Goal: Task Accomplishment & Management: Manage account settings

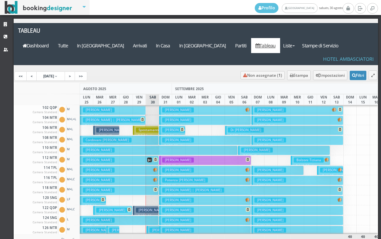
click at [118, 185] on button "Cirillo Rosaria € 249.00 7 notti 2 Adulti" at bounding box center [119, 190] width 79 height 10
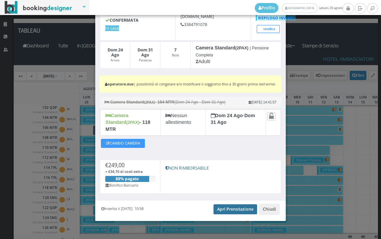
scroll to position [55, 0]
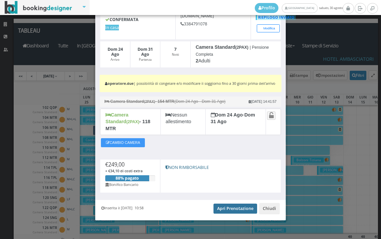
click at [226, 209] on link "Apri Prenotazione" at bounding box center [236, 208] width 44 height 10
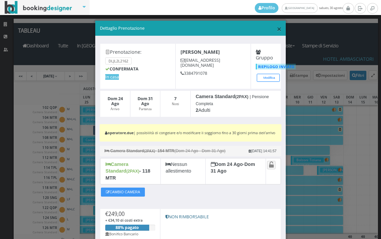
scroll to position [0, 0]
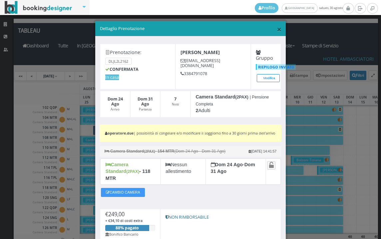
click at [277, 25] on span "×" at bounding box center [279, 28] width 5 height 11
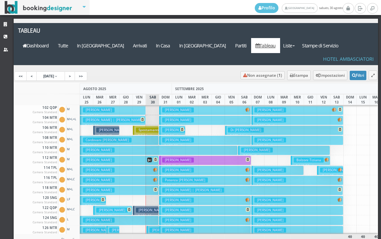
click at [134, 155] on button "Bucciolini Stefania € 229.00 7 notti 2 Adulti" at bounding box center [119, 160] width 79 height 10
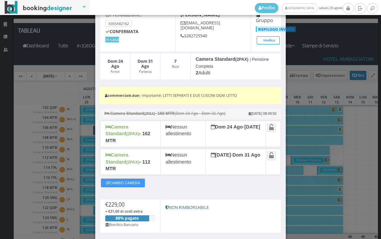
scroll to position [74, 0]
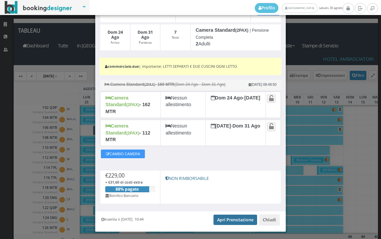
click at [224, 214] on link "Apri Prenotazione" at bounding box center [236, 219] width 44 height 10
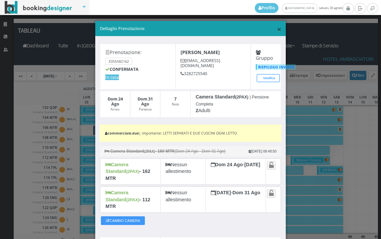
click at [277, 34] on span "×" at bounding box center [279, 28] width 5 height 11
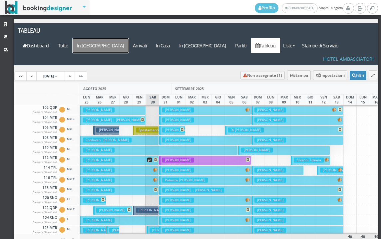
click at [129, 38] on a=pms-arrival-reservations"] "In Arrivo" at bounding box center [101, 45] width 56 height 15
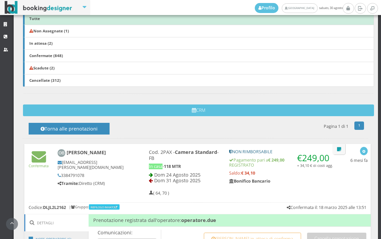
scroll to position [285, 0]
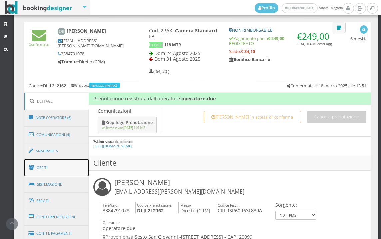
click at [54, 164] on link "Ospiti" at bounding box center [56, 167] width 65 height 17
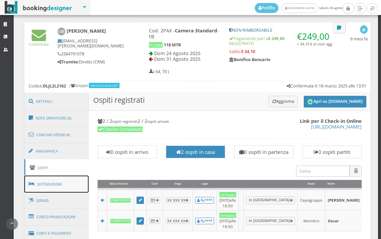
click at [53, 182] on link "Sistemazione" at bounding box center [56, 183] width 65 height 17
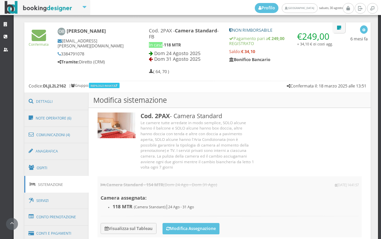
scroll to position [397, 0]
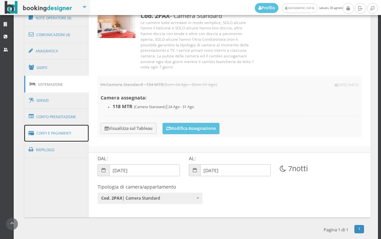
click at [51, 135] on link "Conti e Pagamenti" at bounding box center [56, 133] width 65 height 17
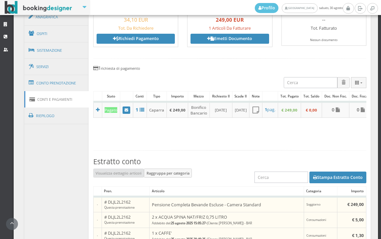
scroll to position [434, 0]
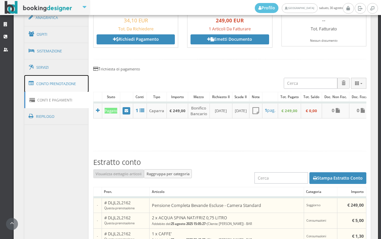
click at [60, 84] on link "Conto Prenotazione" at bounding box center [56, 83] width 65 height 17
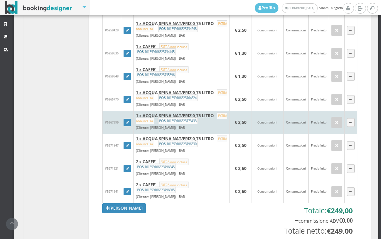
scroll to position [619, 0]
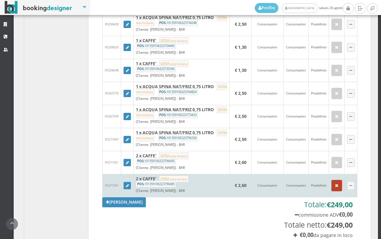
click at [331, 189] on button "button" at bounding box center [336, 185] width 11 height 11
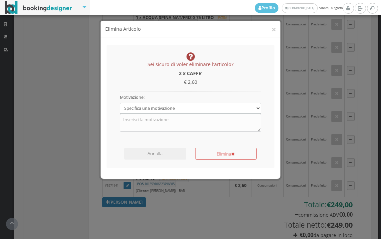
click at [198, 107] on select "Specifica una motivazione Errore di inserimento Ricalcolo del conto Il cliente …" at bounding box center [191, 108] width 142 height 11
select select "1"
click at [120, 103] on select "Specifica una motivazione Errore di inserimento Ricalcolo del conto Il cliente …" at bounding box center [191, 108] width 142 height 11
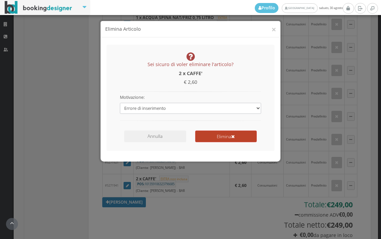
click at [201, 132] on button "Elimina" at bounding box center [226, 136] width 62 height 12
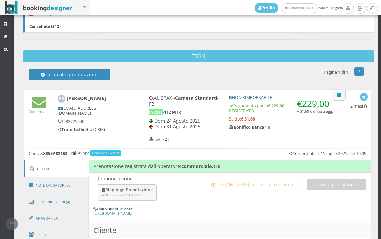
scroll to position [296, 0]
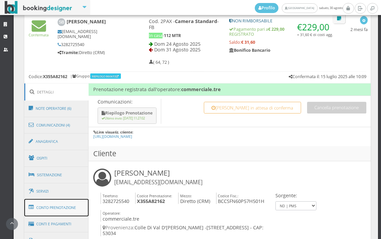
click at [50, 207] on link "Conto Prenotazione" at bounding box center [56, 207] width 65 height 17
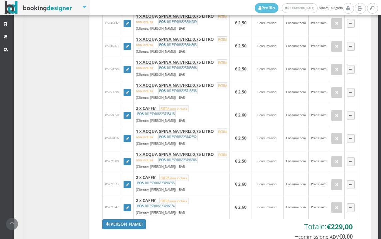
scroll to position [666, 0]
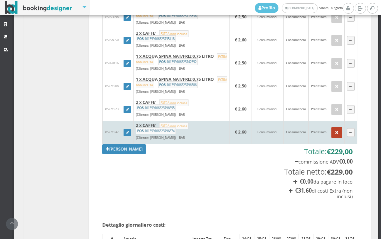
click at [334, 138] on button "button" at bounding box center [336, 132] width 11 height 11
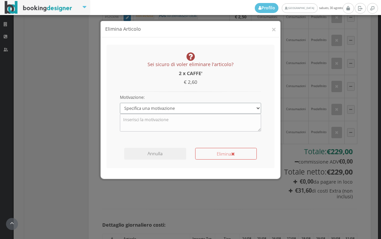
click at [207, 112] on select "Specifica una motivazione Errore di inserimento Ricalcolo del conto Il cliente …" at bounding box center [191, 108] width 142 height 11
click at [120, 103] on select "Specifica una motivazione Errore di inserimento Ricalcolo del conto Il cliente …" at bounding box center [191, 108] width 142 height 11
click at [199, 112] on select "Specifica una motivazione Errore di inserimento Ricalcolo del conto Il cliente …" at bounding box center [191, 108] width 142 height 11
select select "1"
click at [120, 103] on select "Specifica una motivazione Errore di inserimento Ricalcolo del conto Il cliente …" at bounding box center [191, 108] width 142 height 11
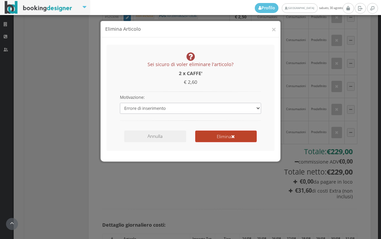
click at [222, 133] on button "Elimina" at bounding box center [226, 136] width 62 height 12
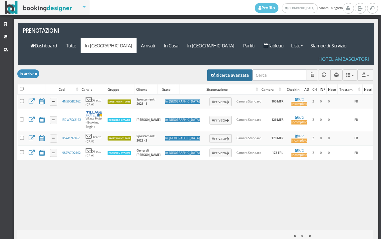
click at [214, 69] on button "Ricerca avanzata" at bounding box center [229, 74] width 45 height 11
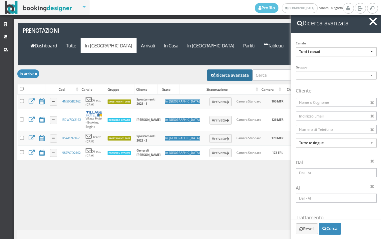
click at [323, 175] on input at bounding box center [336, 172] width 81 height 9
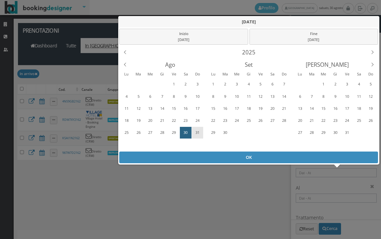
click at [193, 131] on div "31" at bounding box center [197, 132] width 10 height 11
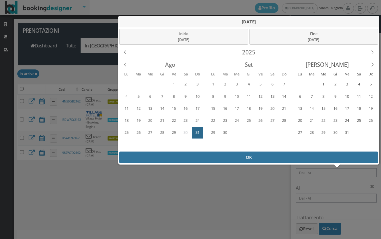
click at [207, 158] on div "OK" at bounding box center [248, 157] width 259 height 12
type input "31/08/2025 - 31/08/2025"
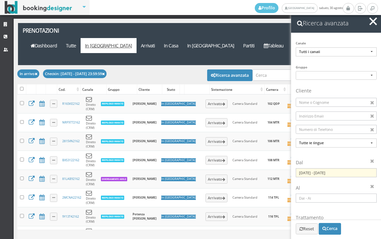
click at [370, 26] on button "button" at bounding box center [373, 22] width 10 height 10
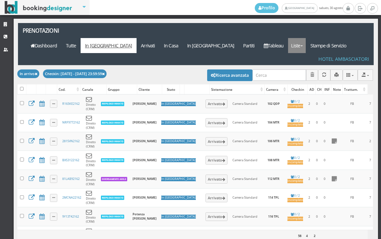
click at [306, 38] on link "Liste" at bounding box center [297, 45] width 18 height 15
click at [318, 76] on link "Foglio Pulizie" at bounding box center [312, 82] width 48 height 12
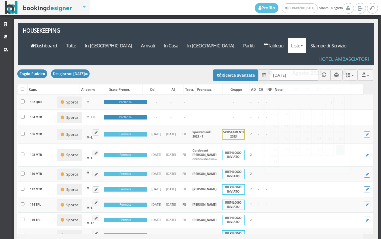
click at [295, 69] on input "[DATE]" at bounding box center [294, 74] width 48 height 11
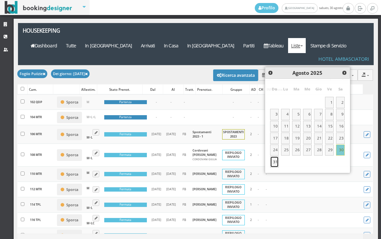
click at [275, 163] on link "31" at bounding box center [274, 161] width 9 height 11
type input "[DATE]"
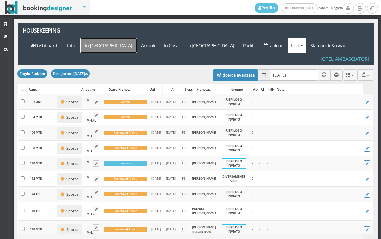
click at [137, 38] on a=pms-arrival-reservations"] "In [GEOGRAPHIC_DATA]" at bounding box center [109, 45] width 56 height 15
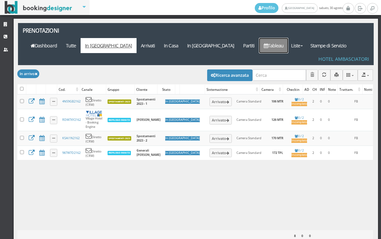
click at [268, 43] on icon at bounding box center [266, 45] width 4 height 5
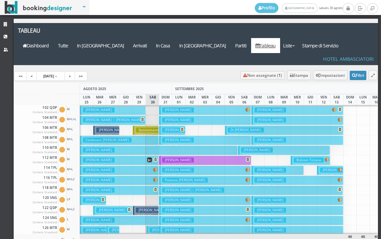
click at [171, 107] on h3 "Giandini Gianni" at bounding box center [178, 109] width 32 height 5
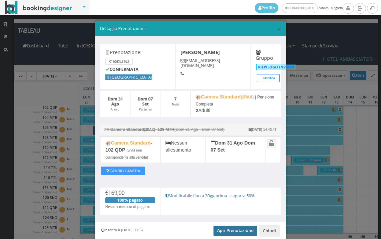
click at [225, 228] on link "Apri Prenotazione" at bounding box center [236, 230] width 44 height 10
click at [277, 29] on span "×" at bounding box center [279, 28] width 5 height 11
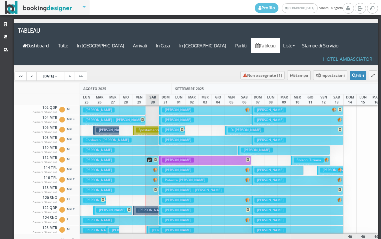
click at [165, 117] on h3 "Papeo Carla" at bounding box center [178, 119] width 32 height 5
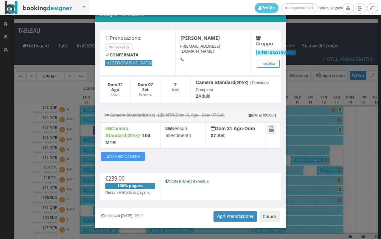
scroll to position [19, 0]
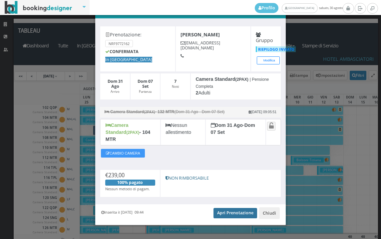
click at [224, 208] on link "Apri Prenotazione" at bounding box center [236, 213] width 44 height 10
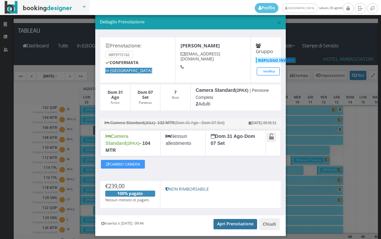
scroll to position [0, 0]
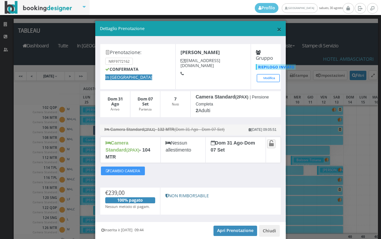
click at [277, 29] on span "×" at bounding box center [279, 28] width 5 height 11
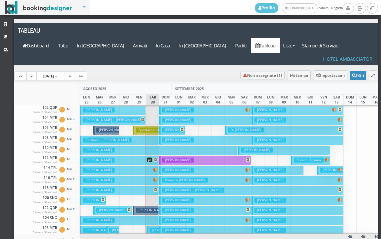
click at [170, 127] on h3 "Spampatti Silvano" at bounding box center [178, 129] width 32 height 5
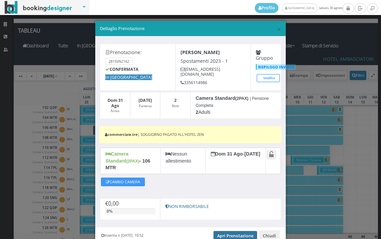
click at [219, 231] on link "Apri Prenotazione" at bounding box center [236, 236] width 44 height 10
click at [277, 28] on span "×" at bounding box center [279, 28] width 5 height 11
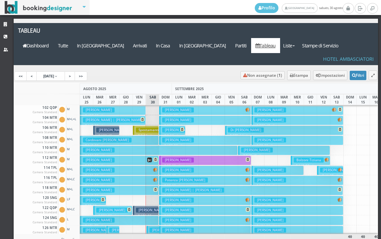
click at [181, 137] on h3 "Spallanzani Raimondo" at bounding box center [178, 139] width 32 height 5
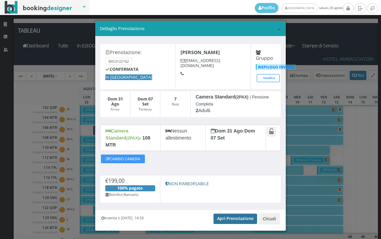
click at [231, 213] on link "Apri Prenotazione" at bounding box center [236, 218] width 44 height 10
click at [277, 31] on span "×" at bounding box center [279, 28] width 5 height 11
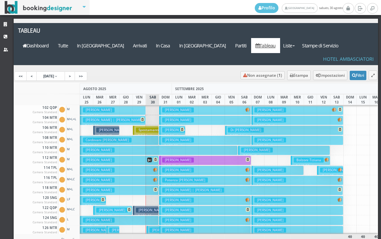
click at [181, 145] on button "Cardarelli Vincenza € 296.00 13 notti 2 Adulti" at bounding box center [159, 150] width 158 height 10
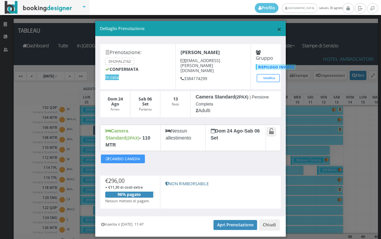
click at [277, 29] on span "×" at bounding box center [279, 28] width 5 height 11
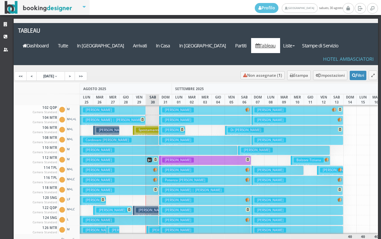
click at [183, 157] on h3 "Bosco Rodolfo" at bounding box center [178, 159] width 32 height 5
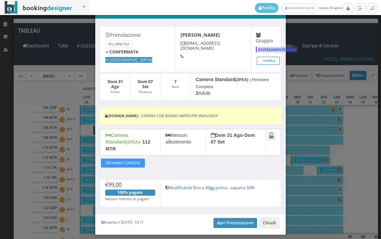
scroll to position [30, 0]
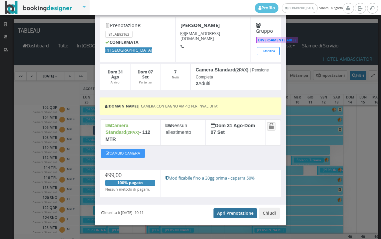
click at [221, 211] on link "Apri Prenotazione" at bounding box center [236, 213] width 44 height 10
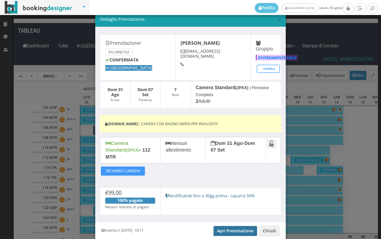
scroll to position [0, 0]
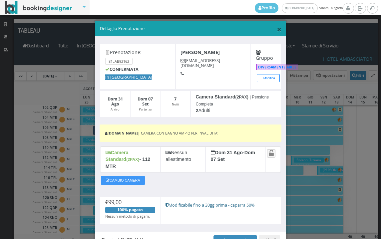
click at [277, 24] on span "×" at bounding box center [279, 28] width 5 height 11
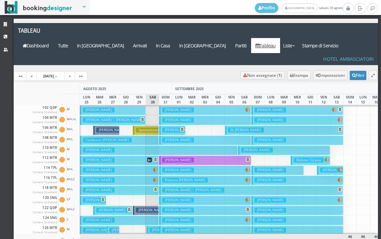
click at [185, 167] on h3 "Karpel David Doron" at bounding box center [178, 169] width 32 height 5
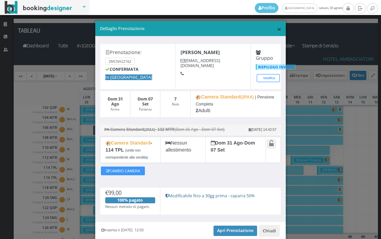
click at [277, 28] on span "×" at bounding box center [279, 28] width 5 height 11
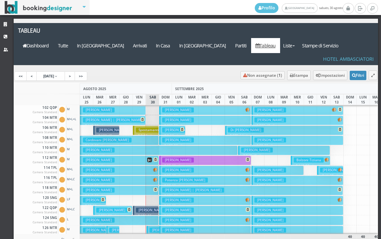
click at [173, 177] on h3 "Potenza Vincenzo" at bounding box center [185, 179] width 46 height 5
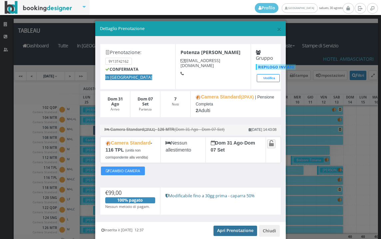
click at [217, 234] on link "Apri Prenotazione" at bounding box center [236, 230] width 44 height 10
click at [277, 28] on span "×" at bounding box center [279, 28] width 5 height 11
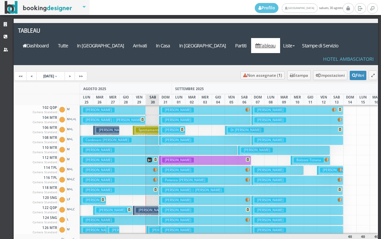
click at [179, 187] on h3 "Verdelli Anna Maria | Verdelli Anna Maria" at bounding box center [193, 189] width 62 height 5
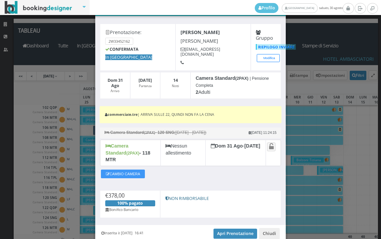
scroll to position [43, 0]
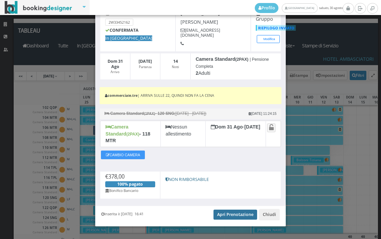
click at [221, 209] on link "Apri Prenotazione" at bounding box center [236, 214] width 44 height 10
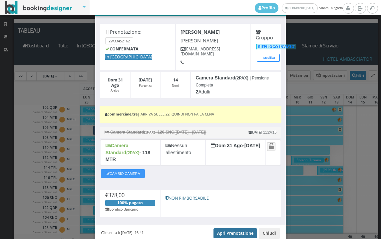
scroll to position [0, 0]
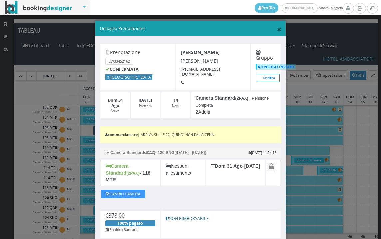
click at [277, 27] on span "×" at bounding box center [279, 28] width 5 height 11
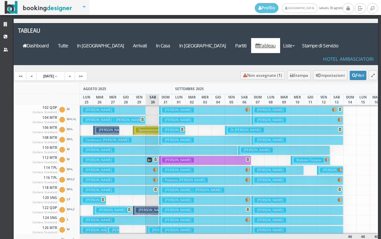
click at [172, 197] on h3 "Guerini Fabio" at bounding box center [178, 199] width 32 height 5
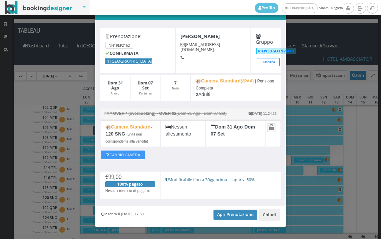
scroll to position [27, 0]
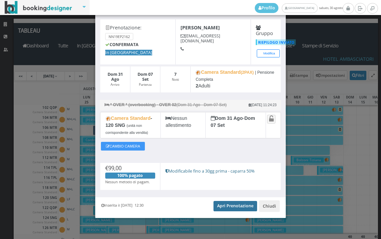
click at [225, 206] on link "Apri Prenotazione" at bounding box center [236, 206] width 44 height 10
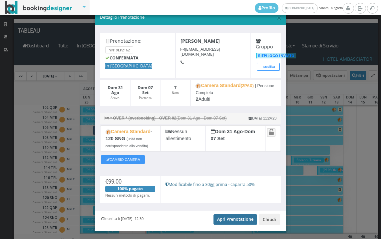
scroll to position [0, 0]
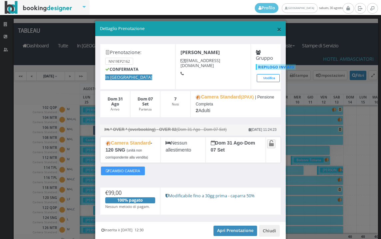
click at [277, 29] on span "×" at bounding box center [279, 28] width 5 height 11
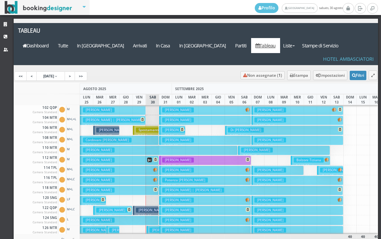
click at [187, 207] on h3 "Di Mora Teresa" at bounding box center [178, 209] width 32 height 5
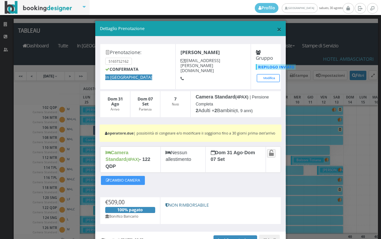
click at [277, 29] on span "×" at bounding box center [279, 28] width 5 height 11
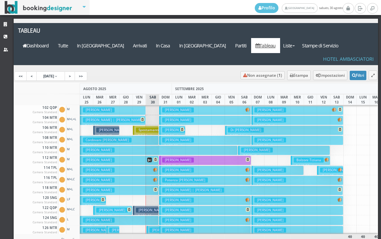
click at [172, 207] on h3 "Di Mora Teresa" at bounding box center [178, 209] width 32 height 5
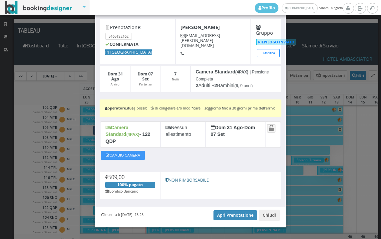
scroll to position [35, 0]
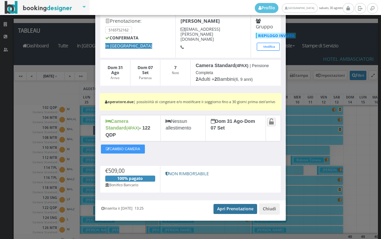
click at [226, 209] on link "Apri Prenotazione" at bounding box center [236, 209] width 44 height 10
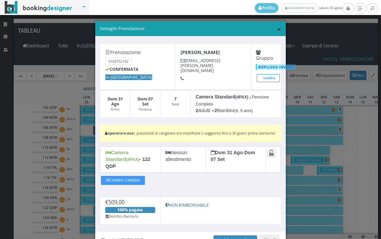
click at [277, 28] on span "×" at bounding box center [279, 28] width 5 height 11
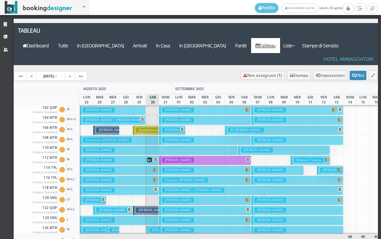
click at [179, 217] on h3 "Brachi Loredana" at bounding box center [178, 219] width 32 height 5
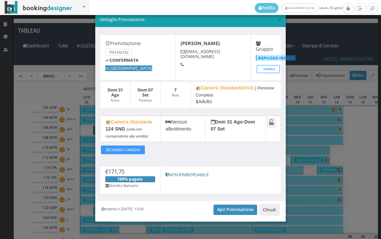
scroll to position [14, 0]
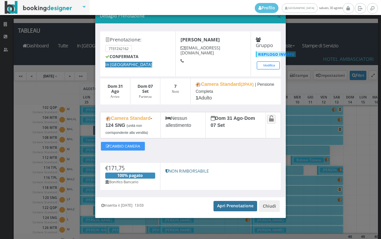
click at [225, 209] on link "Apri Prenotazione" at bounding box center [236, 206] width 44 height 10
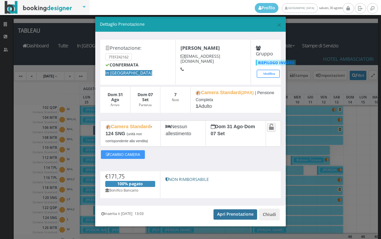
scroll to position [0, 0]
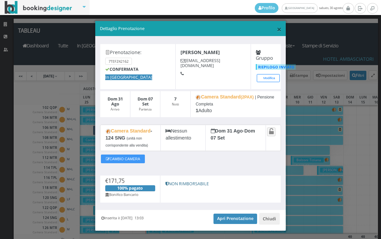
click at [277, 30] on span "×" at bounding box center [279, 28] width 5 height 11
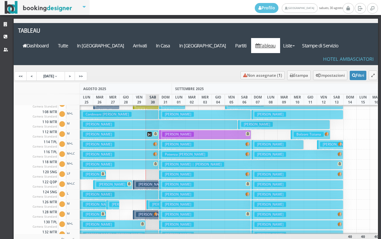
scroll to position [33, 0]
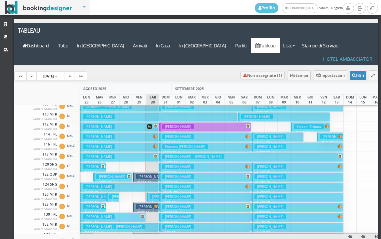
click at [151, 194] on h3 "Girardi Giampaolo" at bounding box center [166, 196] width 32 height 5
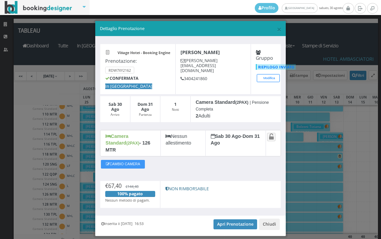
click at [278, 25] on div "× Dettaglio Prenotazione" at bounding box center [190, 28] width 191 height 15
click at [277, 30] on span "×" at bounding box center [279, 28] width 5 height 11
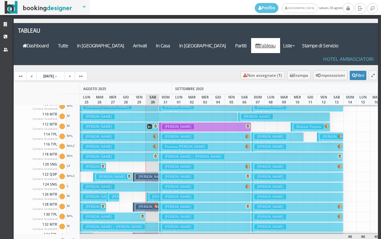
click at [181, 194] on h3 "Giardini Stefano" at bounding box center [178, 196] width 32 height 5
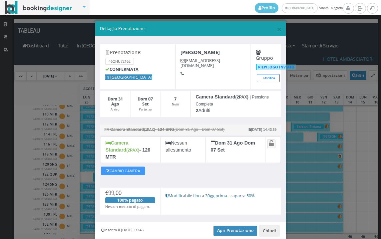
scroll to position [19, 0]
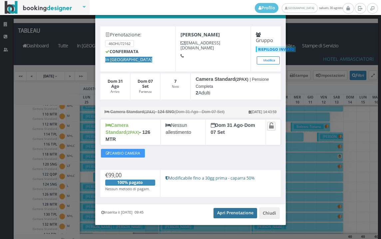
click at [216, 208] on link "Apri Prenotazione" at bounding box center [236, 213] width 44 height 10
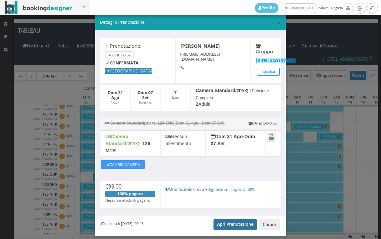
scroll to position [0, 0]
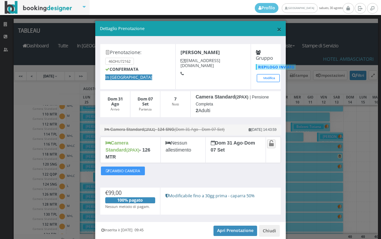
click at [277, 29] on span "×" at bounding box center [279, 28] width 5 height 11
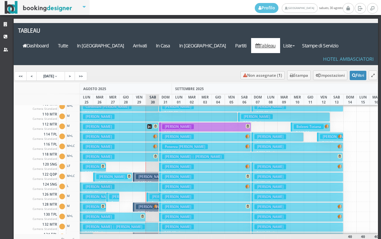
click at [180, 204] on h3 "Ruggiero Patrizia" at bounding box center [178, 206] width 32 height 5
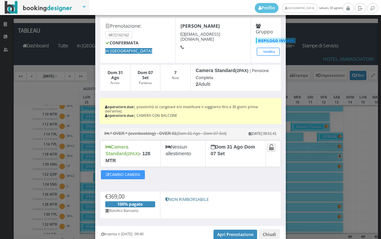
scroll to position [53, 0]
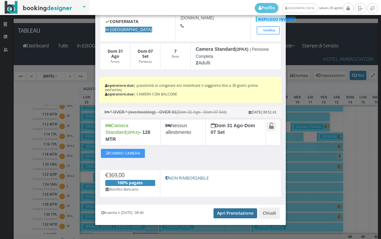
click at [221, 208] on link "Apri Prenotazione" at bounding box center [236, 213] width 44 height 10
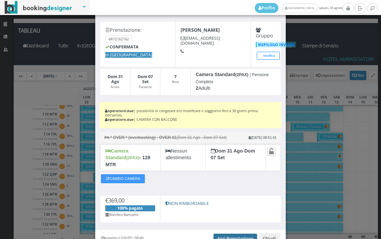
scroll to position [0, 0]
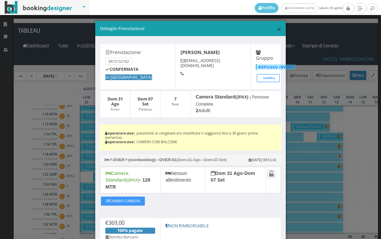
click at [277, 31] on span "×" at bounding box center [279, 28] width 5 height 11
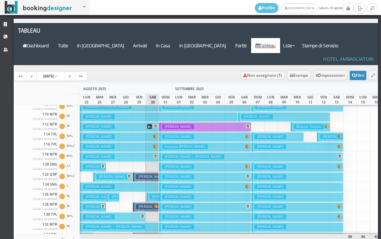
click at [177, 214] on h3 "Gallina Maria" at bounding box center [178, 216] width 32 height 5
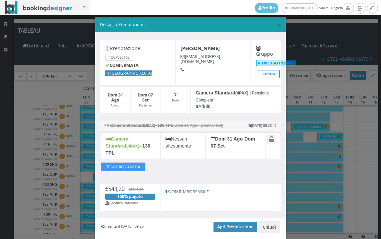
scroll to position [20, 0]
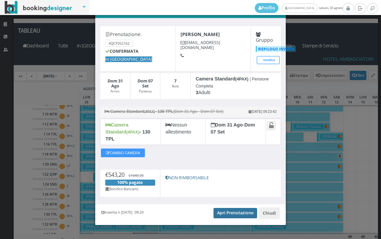
click at [241, 209] on link "Apri Prenotazione" at bounding box center [236, 213] width 44 height 10
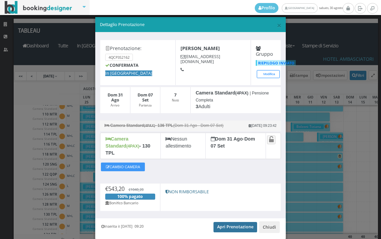
scroll to position [0, 0]
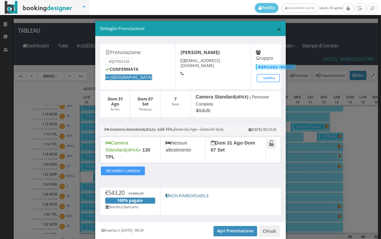
click at [277, 27] on span "×" at bounding box center [279, 28] width 5 height 11
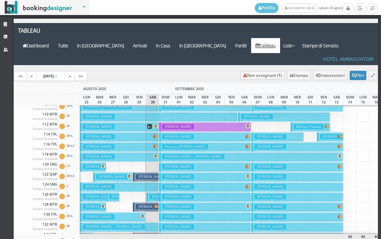
scroll to position [67, 0]
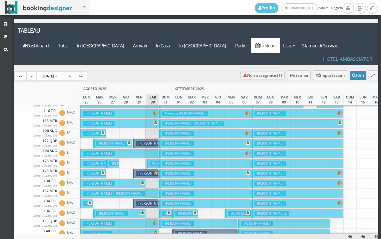
click at [174, 191] on h3 "Sementilli Sandra" at bounding box center [178, 193] width 32 height 5
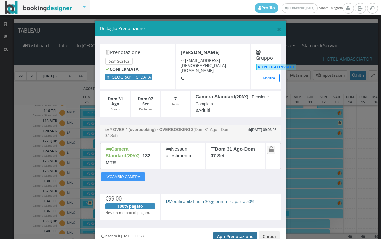
click at [220, 231] on link "Apri Prenotazione" at bounding box center [236, 236] width 44 height 10
click at [277, 31] on span "×" at bounding box center [279, 28] width 5 height 11
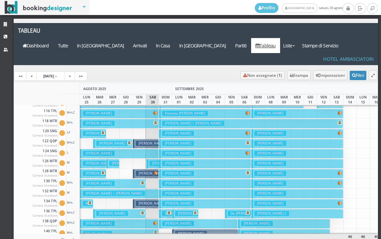
click at [167, 201] on h3 "Lucato Gianluca" at bounding box center [178, 203] width 32 height 5
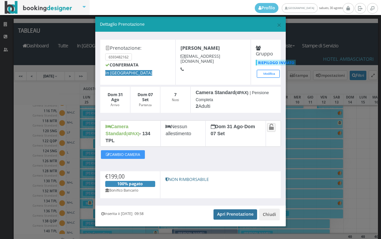
scroll to position [6, 0]
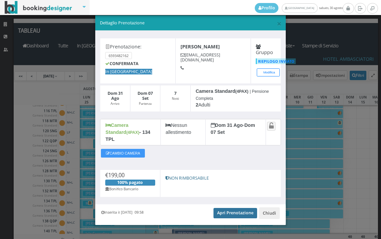
click at [224, 208] on link "Apri Prenotazione" at bounding box center [236, 213] width 44 height 10
click at [277, 23] on span "×" at bounding box center [279, 23] width 5 height 11
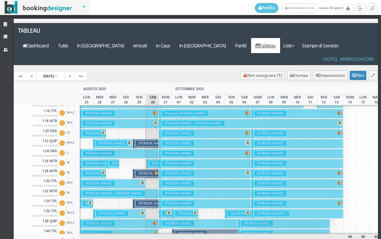
click at [165, 211] on h3 "Amaro Anna" at bounding box center [178, 213] width 32 height 5
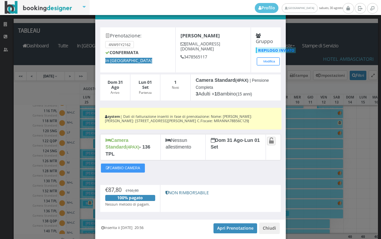
scroll to position [35, 0]
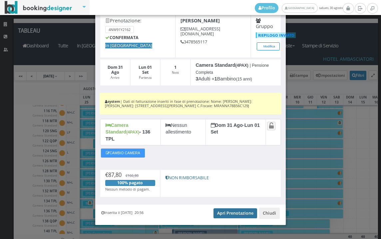
click at [220, 208] on link "Apri Prenotazione" at bounding box center [236, 213] width 44 height 10
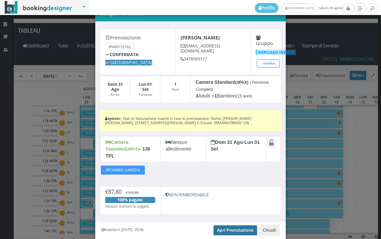
scroll to position [0, 0]
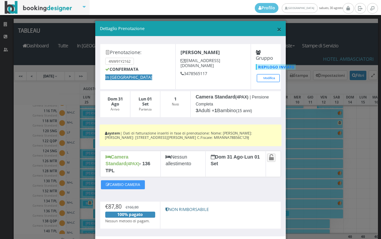
click at [277, 26] on span "×" at bounding box center [279, 28] width 5 height 11
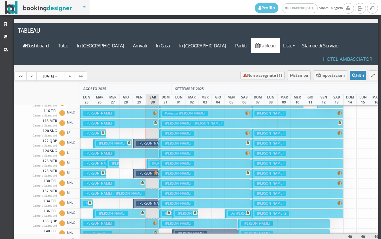
click at [170, 221] on h3 "Tarraran Bertilla" at bounding box center [178, 223] width 32 height 5
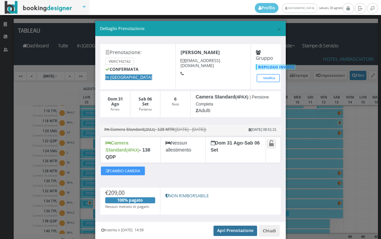
click at [218, 225] on link "Apri Prenotazione" at bounding box center [236, 230] width 44 height 10
click at [277, 28] on span "×" at bounding box center [279, 28] width 5 height 11
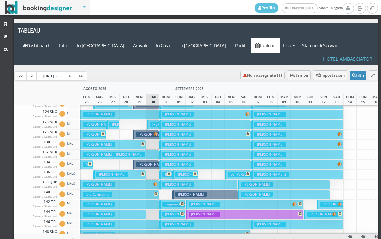
scroll to position [133, 0]
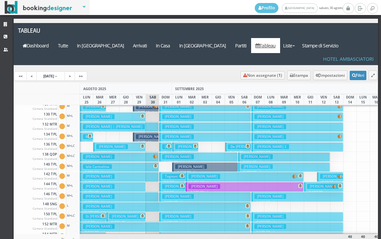
click at [167, 174] on h3 "Tognoni Paolo" at bounding box center [176, 176] width 28 height 5
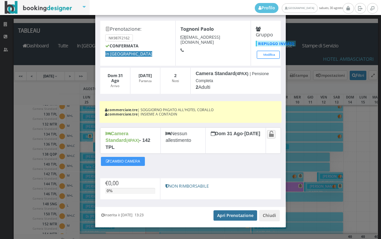
scroll to position [28, 0]
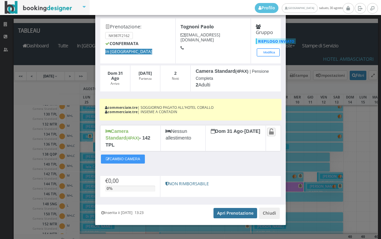
click at [232, 208] on link "Apri Prenotazione" at bounding box center [236, 213] width 44 height 10
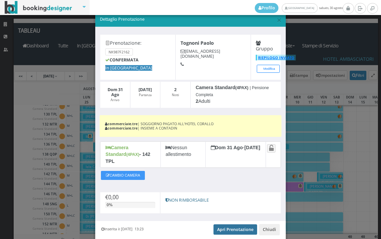
scroll to position [0, 0]
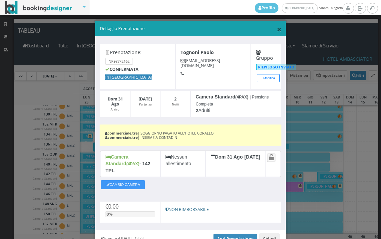
click at [277, 29] on span "×" at bounding box center [279, 28] width 5 height 11
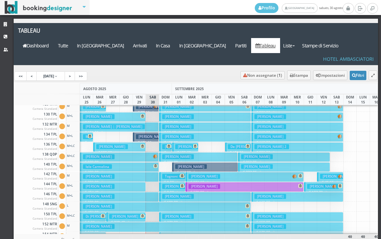
click at [166, 184] on h3 "Contadin Alessandro" at bounding box center [178, 186] width 32 height 5
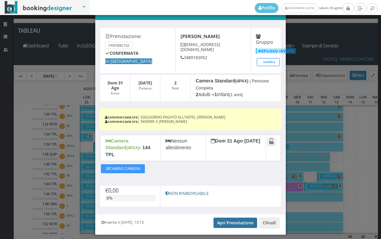
scroll to position [28, 0]
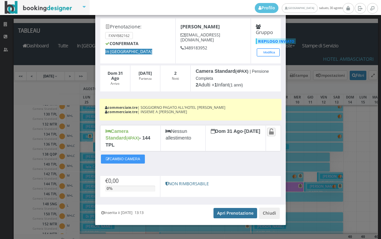
click at [222, 208] on link "Apri Prenotazione" at bounding box center [236, 213] width 44 height 10
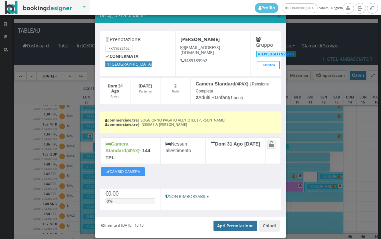
scroll to position [0, 0]
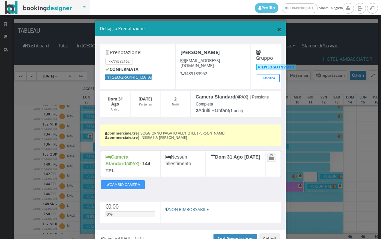
click at [277, 30] on span "×" at bounding box center [279, 28] width 5 height 11
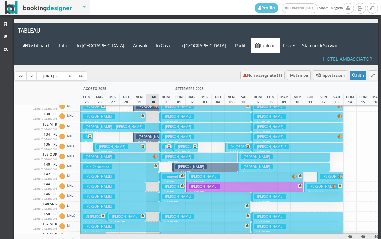
click at [177, 194] on h3 "Laruccia Elena" at bounding box center [178, 196] width 32 height 5
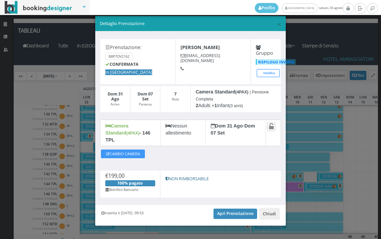
scroll to position [6, 0]
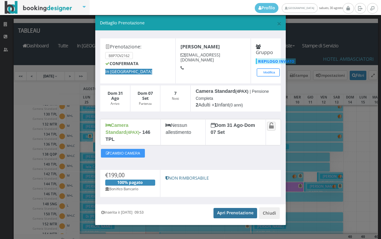
click at [229, 208] on link "Apri Prenotazione" at bounding box center [236, 213] width 44 height 10
click at [277, 24] on span "×" at bounding box center [279, 23] width 5 height 11
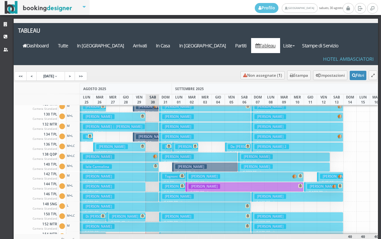
click at [172, 214] on h3 "Trani Marcello" at bounding box center [178, 216] width 32 height 5
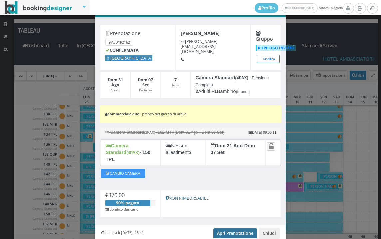
scroll to position [43, 0]
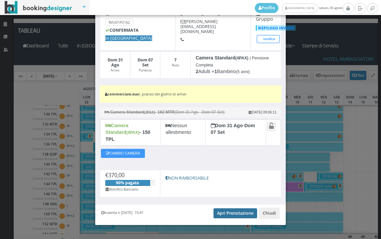
click at [225, 208] on link "Apri Prenotazione" at bounding box center [236, 213] width 44 height 10
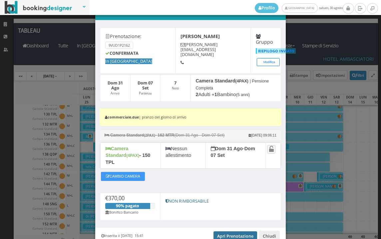
scroll to position [0, 0]
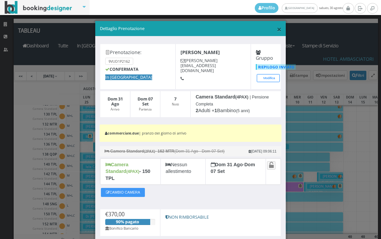
click at [277, 25] on span "×" at bounding box center [279, 28] width 5 height 11
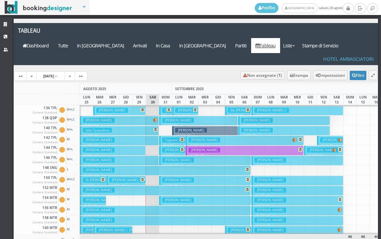
scroll to position [200, 0]
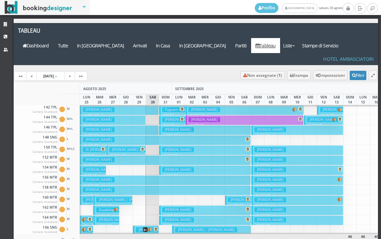
click at [174, 167] on h3 "Casini Gianfranco" at bounding box center [178, 169] width 32 height 5
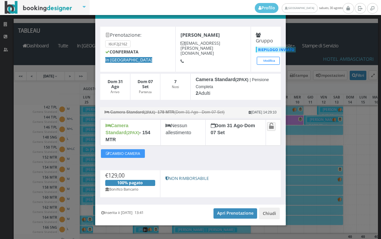
scroll to position [19, 0]
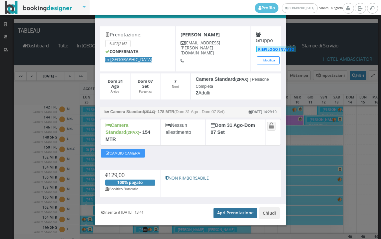
click at [229, 208] on link "Apri Prenotazione" at bounding box center [236, 213] width 44 height 10
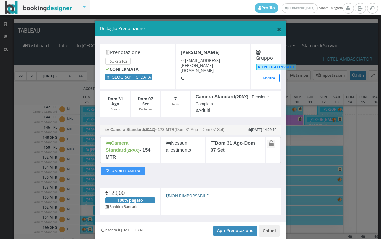
click at [277, 32] on span "×" at bounding box center [279, 28] width 5 height 11
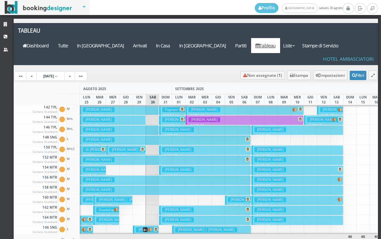
scroll to position [233, 0]
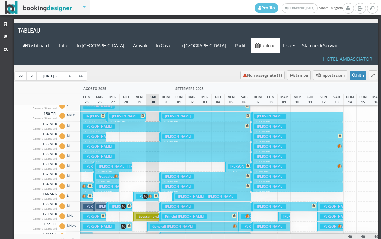
click at [167, 174] on h3 "Mastrosimone Paola" at bounding box center [178, 176] width 32 height 5
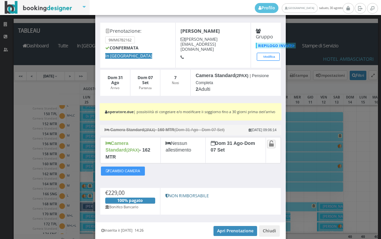
scroll to position [37, 0]
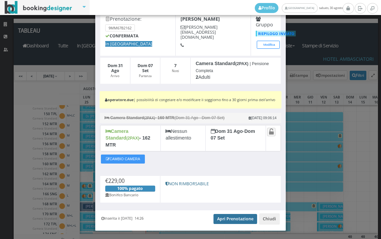
click at [218, 214] on link "Apri Prenotazione" at bounding box center [236, 219] width 44 height 10
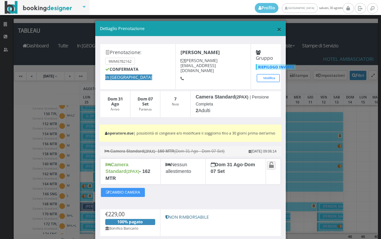
click at [277, 30] on span "×" at bounding box center [279, 28] width 5 height 11
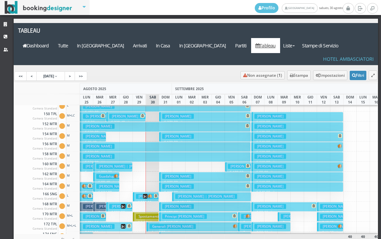
click at [171, 184] on h3 "Capurso Annamaria" at bounding box center [178, 186] width 32 height 5
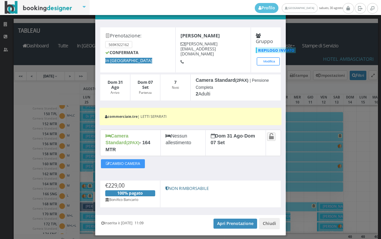
scroll to position [30, 0]
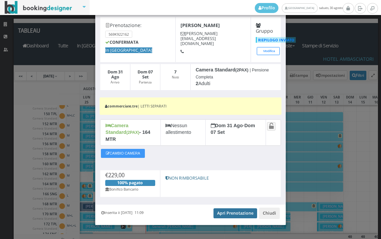
click at [222, 208] on link "Apri Prenotazione" at bounding box center [236, 213] width 44 height 10
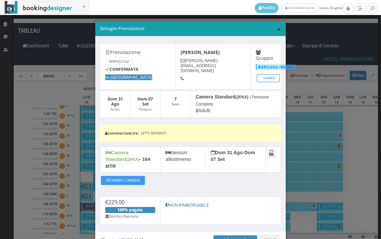
click at [277, 29] on span "×" at bounding box center [279, 28] width 5 height 11
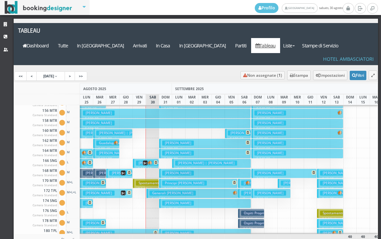
scroll to position [300, 0]
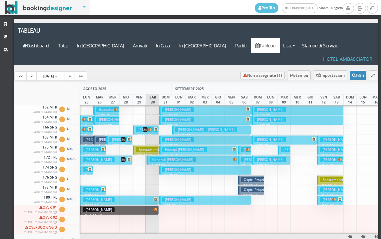
click at [174, 137] on h3 "Trombin Rosalinda" at bounding box center [178, 139] width 32 height 5
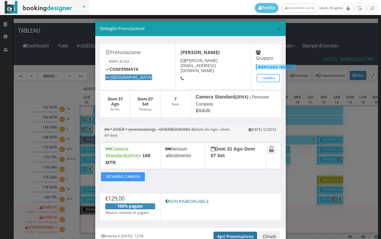
click at [221, 231] on link "Apri Prenotazione" at bounding box center [236, 236] width 44 height 10
click at [277, 30] on span "×" at bounding box center [279, 28] width 5 height 11
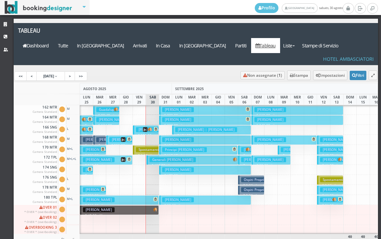
click at [169, 147] on h3 "Principi Daniela" at bounding box center [184, 149] width 45 height 5
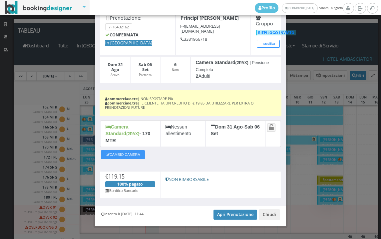
scroll to position [39, 0]
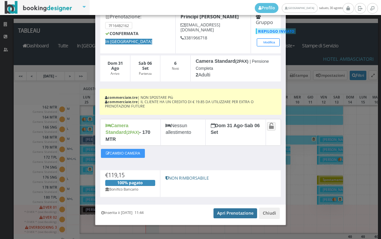
click at [226, 208] on link "Apri Prenotazione" at bounding box center [236, 213] width 44 height 10
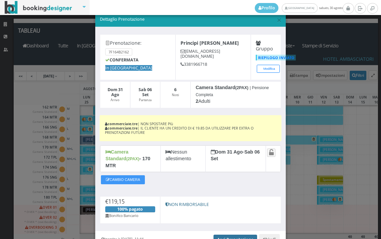
scroll to position [2, 0]
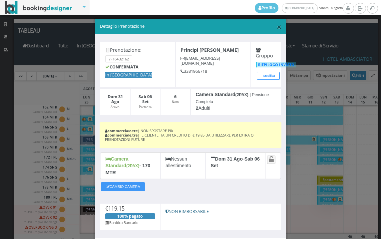
click at [277, 28] on span "×" at bounding box center [279, 26] width 5 height 11
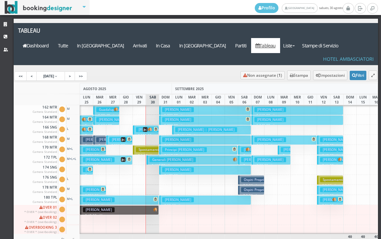
click at [170, 167] on h3 "Milani Sonia" at bounding box center [178, 169] width 32 height 5
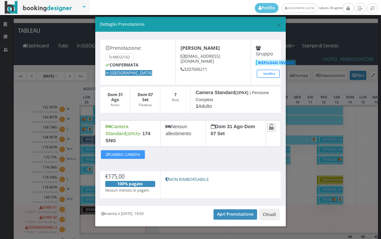
scroll to position [6, 0]
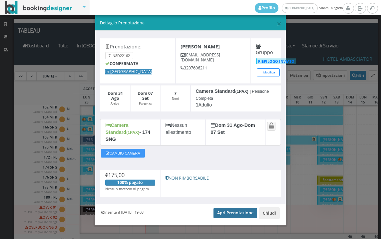
click at [223, 209] on link "Apri Prenotazione" at bounding box center [236, 213] width 44 height 10
click at [277, 24] on span "×" at bounding box center [279, 23] width 5 height 11
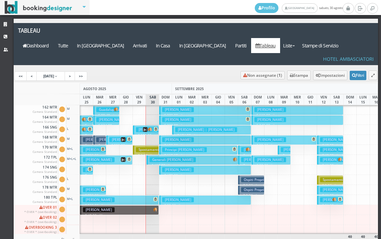
click at [174, 195] on button "Meng Ying € 99.00 7 notti 2 Adulti" at bounding box center [205, 200] width 92 height 10
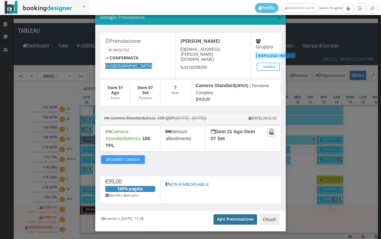
scroll to position [19, 0]
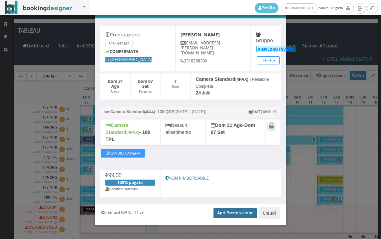
click at [221, 208] on link "Apri Prenotazione" at bounding box center [236, 213] width 44 height 10
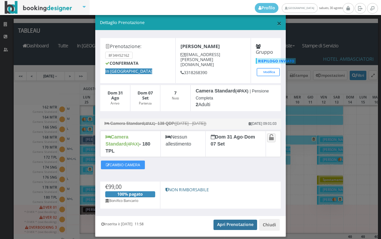
scroll to position [0, 0]
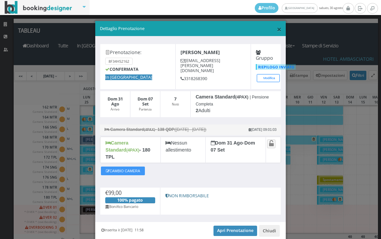
click at [277, 27] on span "×" at bounding box center [279, 28] width 5 height 11
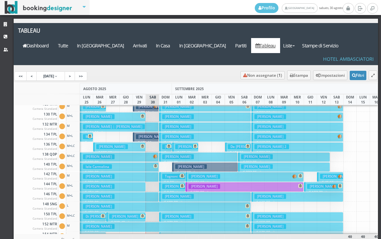
scroll to position [100, 0]
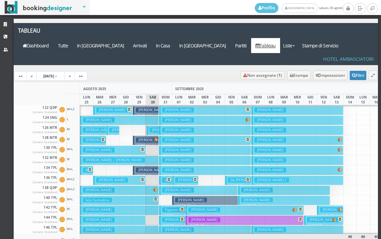
click at [175, 127] on h3 "Giardini Stefano" at bounding box center [178, 129] width 32 height 5
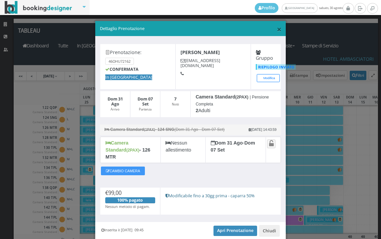
click at [277, 27] on span "×" at bounding box center [279, 28] width 5 height 11
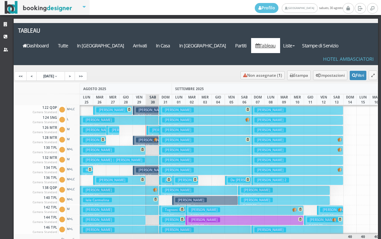
click at [172, 187] on h3 "Tarraran Bertilla" at bounding box center [178, 189] width 32 height 5
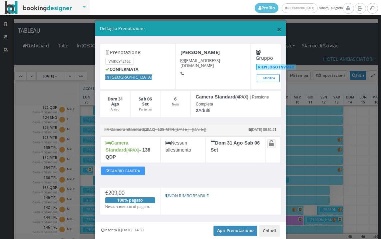
click at [277, 31] on span "×" at bounding box center [279, 28] width 5 height 11
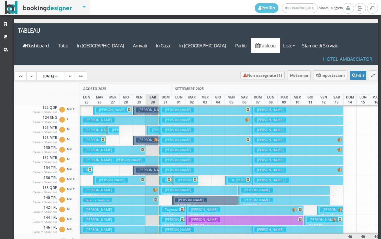
click at [174, 147] on h3 "Gallina Maria" at bounding box center [178, 149] width 32 height 5
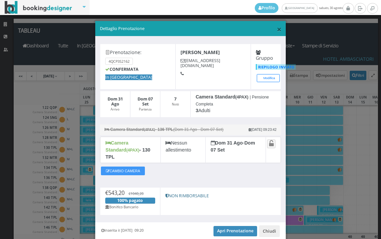
click at [277, 29] on span "×" at bounding box center [279, 28] width 5 height 11
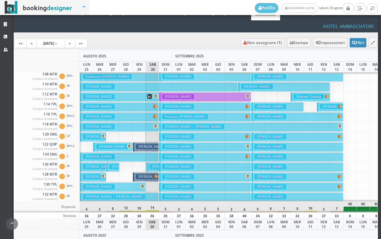
scroll to position [33, 0]
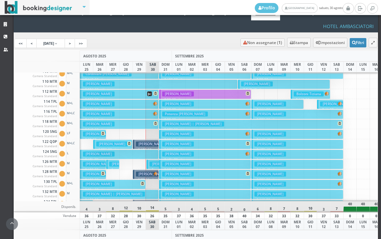
click at [154, 161] on h3 "Girardi Giampaolo" at bounding box center [166, 163] width 32 height 5
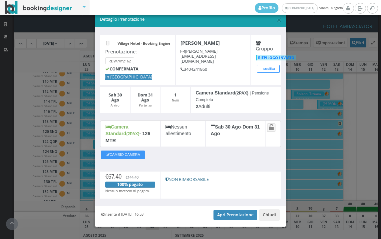
scroll to position [12, 0]
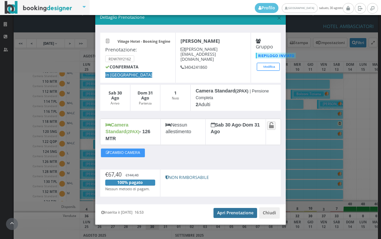
click at [227, 208] on link "Apri Prenotazione" at bounding box center [236, 213] width 44 height 10
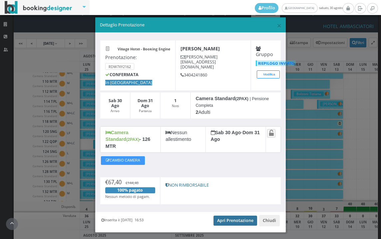
scroll to position [0, 0]
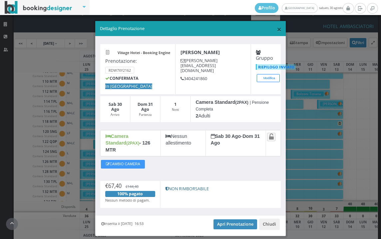
click at [277, 33] on span "×" at bounding box center [279, 28] width 5 height 11
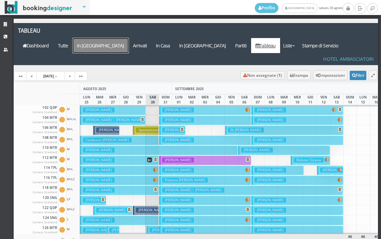
click at [129, 38] on a=pms-arrival-reservations"] "In Arrivo" at bounding box center [101, 45] width 56 height 15
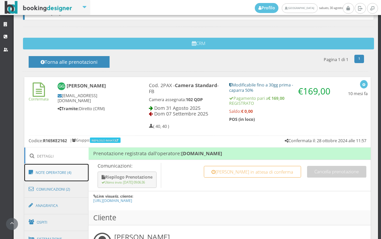
click at [83, 171] on link "Note Operatore (4)" at bounding box center [56, 172] width 65 height 17
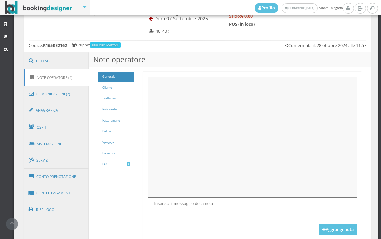
scroll to position [371, 0]
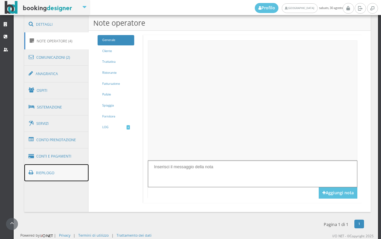
click at [54, 180] on link "Riepilogo" at bounding box center [56, 172] width 65 height 17
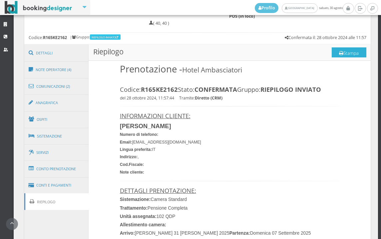
scroll to position [334, 0]
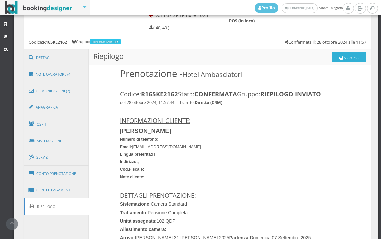
click at [357, 54] on button "Stampa" at bounding box center [349, 57] width 35 height 10
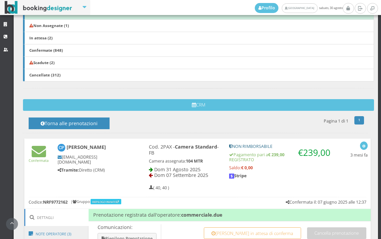
scroll to position [342, 0]
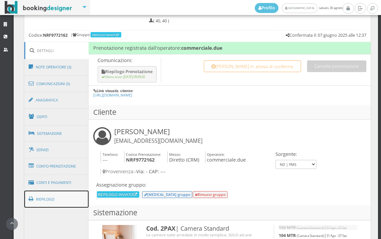
click at [53, 195] on link "Riepilogo" at bounding box center [56, 198] width 65 height 17
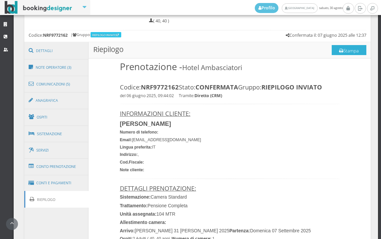
click at [332, 50] on button "Stampa" at bounding box center [349, 50] width 35 height 10
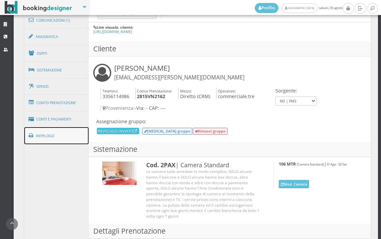
click at [50, 133] on link "Riepilogo" at bounding box center [56, 135] width 65 height 17
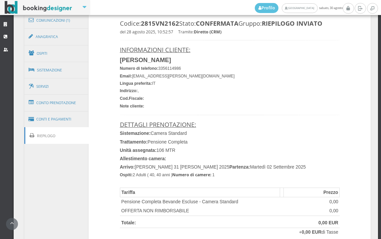
scroll to position [338, 0]
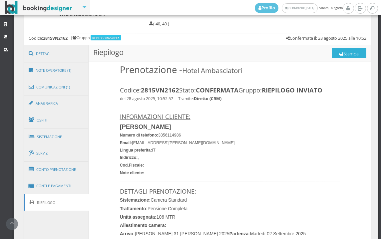
click at [344, 55] on button "Stampa" at bounding box center [349, 53] width 35 height 10
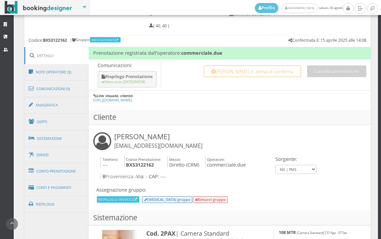
scroll to position [360, 0]
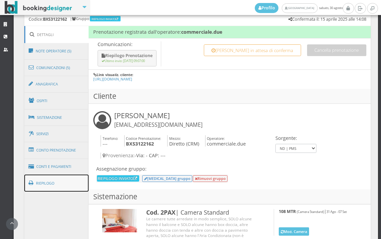
click at [53, 183] on link "Riepilogo" at bounding box center [56, 182] width 65 height 17
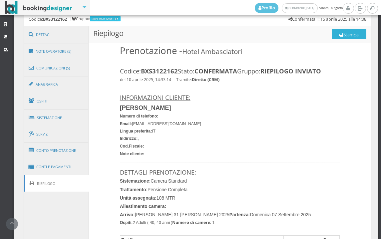
click at [349, 33] on button "Stampa" at bounding box center [349, 34] width 35 height 10
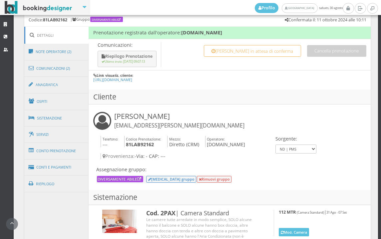
scroll to position [407, 0]
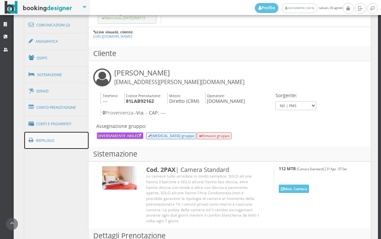
click at [77, 139] on link "Riepilogo" at bounding box center [56, 140] width 65 height 17
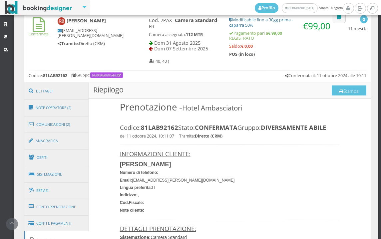
scroll to position [296, 0]
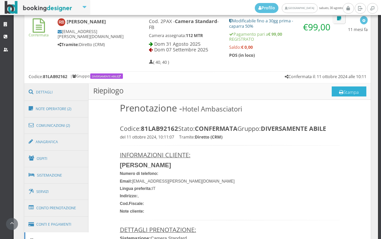
click at [348, 86] on button "Stampa" at bounding box center [349, 91] width 35 height 10
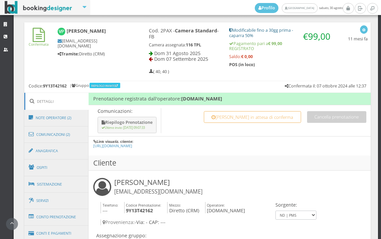
scroll to position [434, 0]
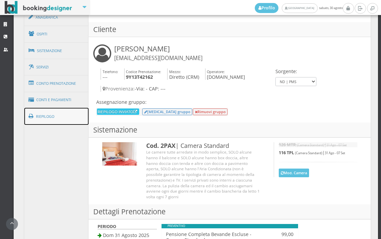
click at [67, 116] on link "Riepilogo" at bounding box center [56, 116] width 65 height 17
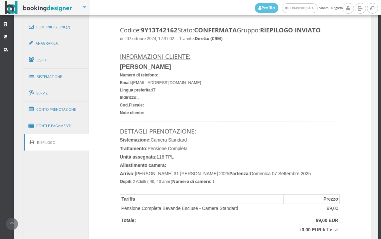
scroll to position [323, 0]
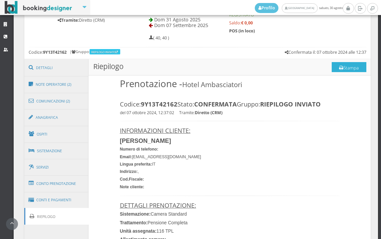
click at [339, 66] on icon at bounding box center [341, 68] width 4 height 5
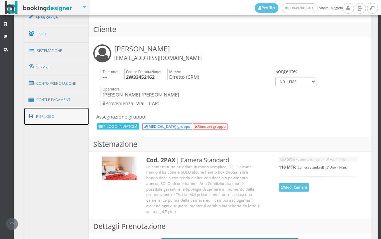
click at [55, 123] on link "Riepilogo" at bounding box center [56, 116] width 65 height 17
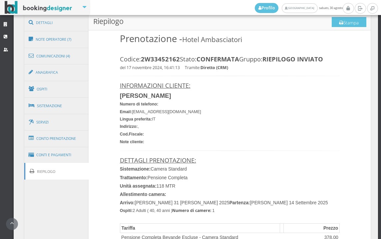
scroll to position [360, 0]
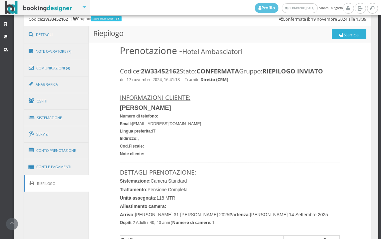
click at [344, 37] on button "Stampa" at bounding box center [349, 34] width 35 height 10
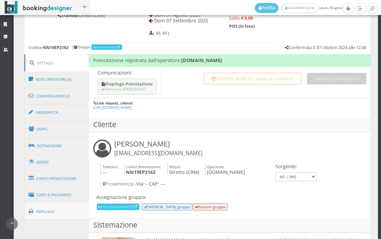
scroll to position [360, 0]
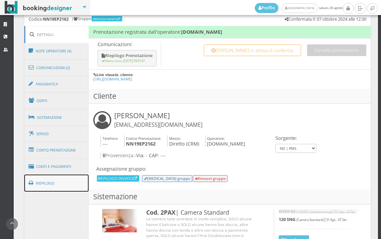
click at [70, 179] on link "Riepilogo" at bounding box center [56, 182] width 65 height 17
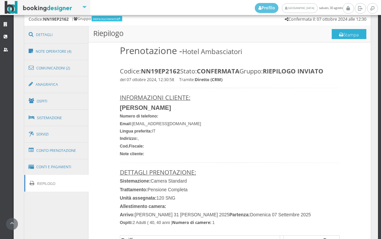
click at [332, 32] on button "Stampa" at bounding box center [349, 34] width 35 height 10
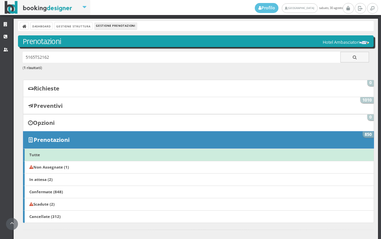
scroll to position [154, 0]
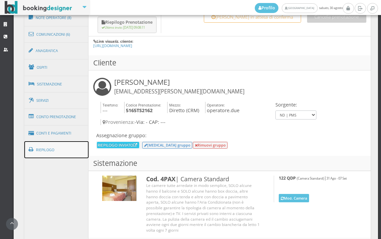
click at [44, 153] on link "Riepilogo" at bounding box center [56, 149] width 65 height 17
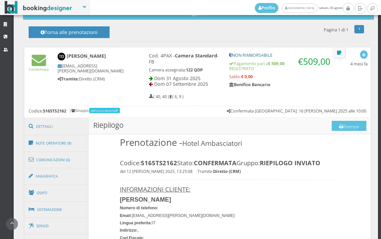
scroll to position [248, 0]
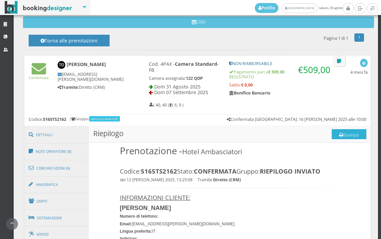
click at [344, 137] on button "Stampa" at bounding box center [349, 134] width 35 height 10
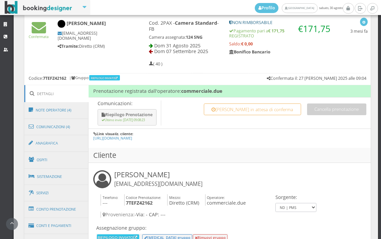
scroll to position [389, 0]
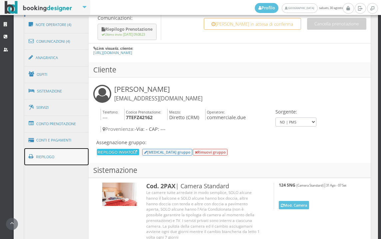
click at [76, 159] on link "Riepilogo" at bounding box center [56, 156] width 65 height 17
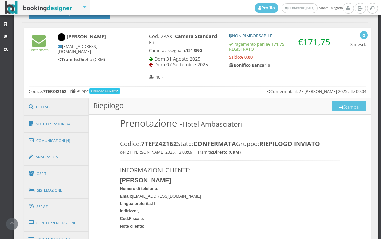
scroll to position [278, 0]
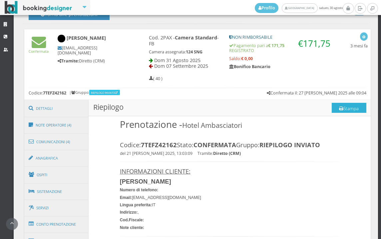
click at [339, 106] on icon at bounding box center [341, 108] width 4 height 5
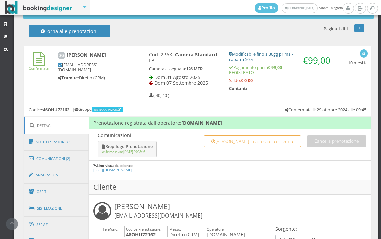
scroll to position [444, 0]
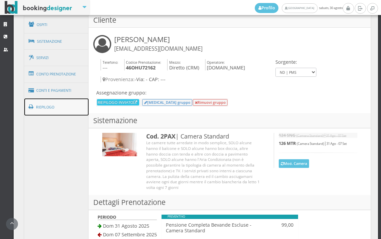
click at [70, 109] on link "Riepilogo" at bounding box center [56, 106] width 65 height 17
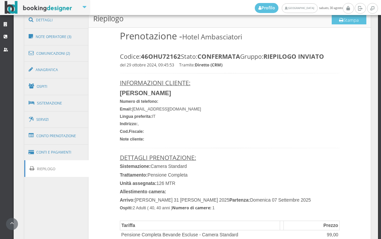
scroll to position [296, 0]
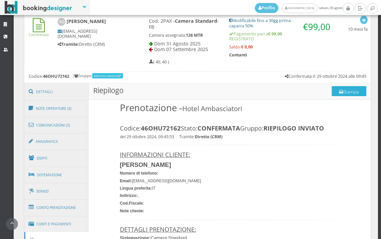
click at [336, 88] on button "Stampa" at bounding box center [349, 91] width 35 height 10
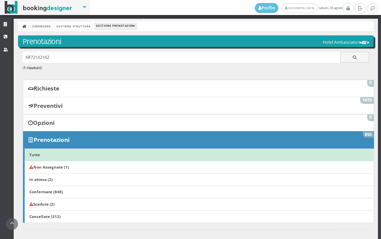
scroll to position [151, 0]
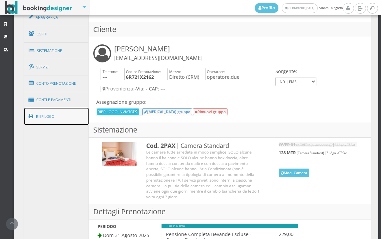
click at [63, 122] on link "Riepilogo" at bounding box center [56, 116] width 65 height 17
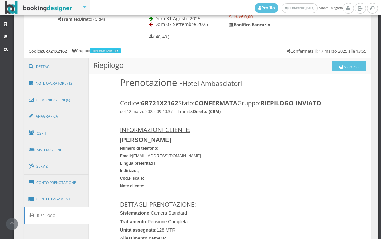
scroll to position [323, 0]
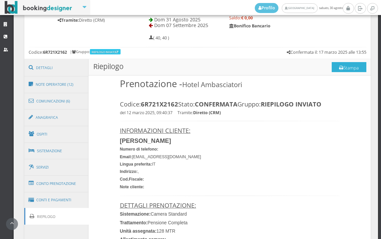
click at [340, 66] on button "Stampa" at bounding box center [349, 67] width 35 height 10
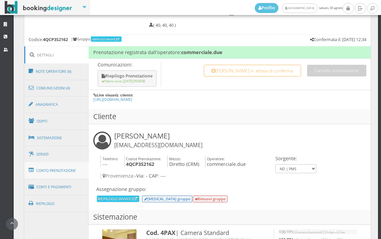
scroll to position [370, 0]
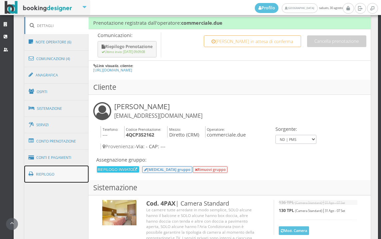
click at [64, 174] on link "Riepilogo" at bounding box center [56, 173] width 65 height 17
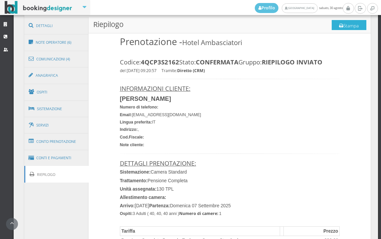
click at [332, 24] on button "Stampa" at bounding box center [349, 25] width 35 height 10
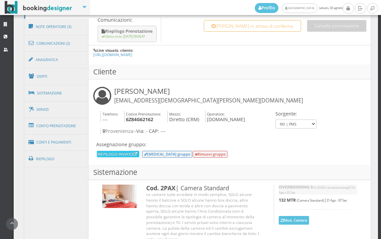
scroll to position [398, 0]
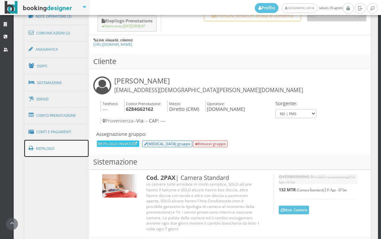
click at [82, 152] on link "Riepilogo" at bounding box center [56, 148] width 65 height 17
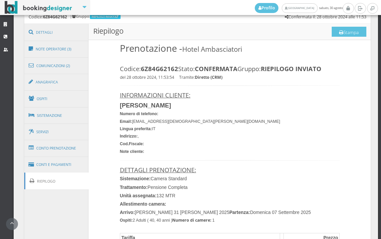
scroll to position [324, 0]
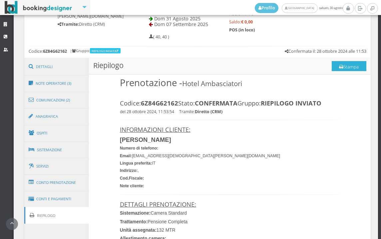
click at [339, 66] on icon at bounding box center [341, 67] width 4 height 5
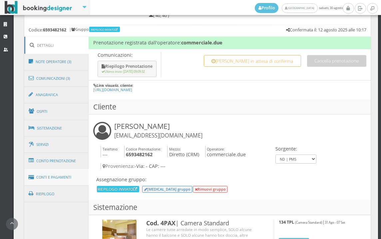
scroll to position [360, 0]
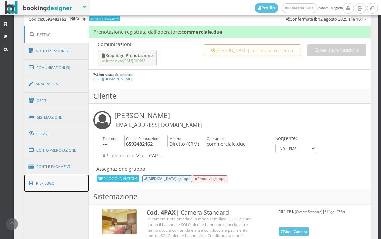
click at [64, 184] on link "Riepilogo" at bounding box center [56, 182] width 65 height 17
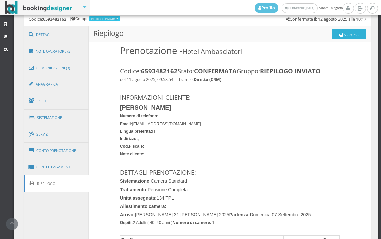
click at [332, 35] on button "Stampa" at bounding box center [349, 34] width 35 height 10
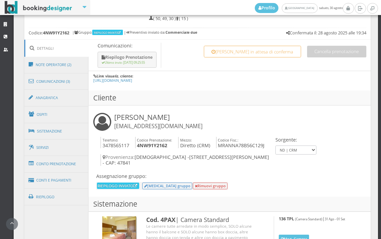
scroll to position [370, 0]
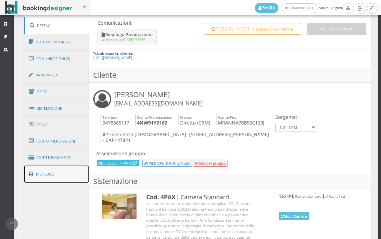
click at [52, 173] on link "Riepilogo" at bounding box center [56, 173] width 65 height 17
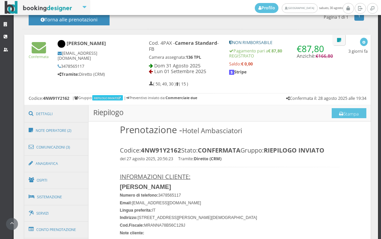
scroll to position [222, 0]
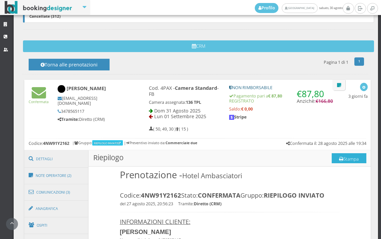
click at [337, 162] on button "Stampa" at bounding box center [349, 158] width 35 height 10
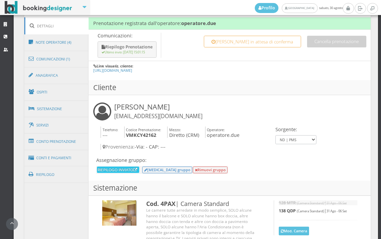
scroll to position [370, 0]
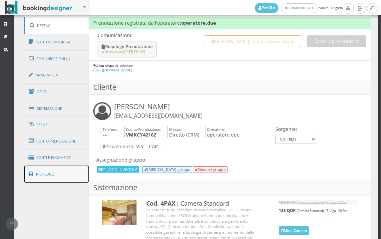
click at [84, 177] on link "Riepilogo" at bounding box center [56, 173] width 65 height 17
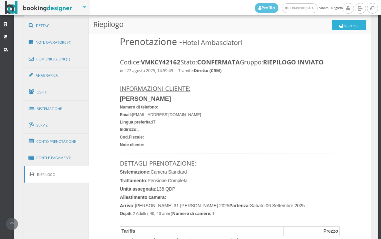
click at [347, 28] on button "Stampa" at bounding box center [349, 25] width 35 height 10
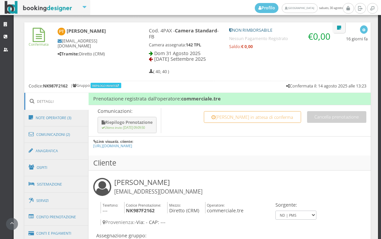
scroll to position [360, 0]
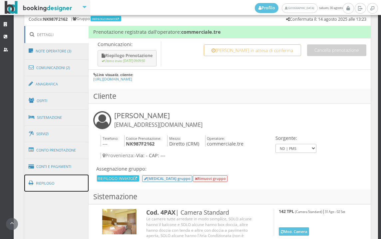
click at [78, 181] on link "Riepilogo" at bounding box center [56, 182] width 65 height 17
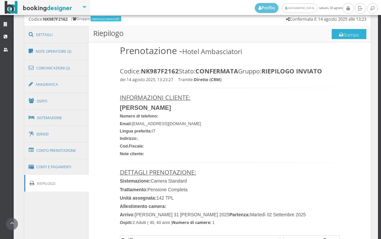
click at [342, 31] on button "Stampa" at bounding box center [349, 34] width 35 height 10
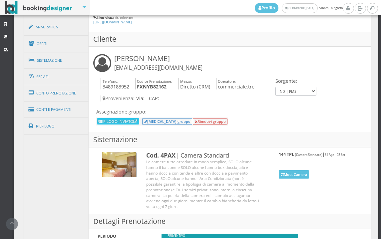
scroll to position [366, 0]
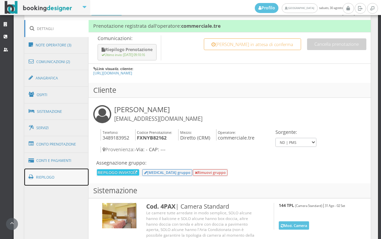
click at [74, 173] on link "Riepilogo" at bounding box center [56, 176] width 65 height 17
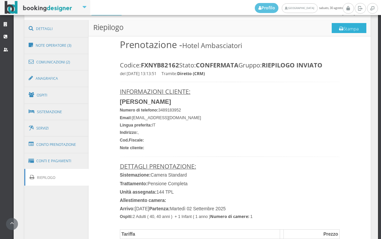
click at [345, 29] on button "Stampa" at bounding box center [349, 28] width 35 height 10
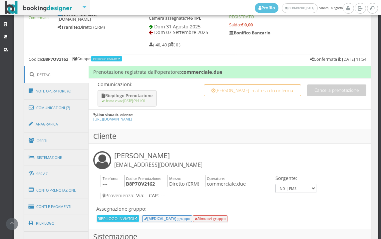
scroll to position [322, 0]
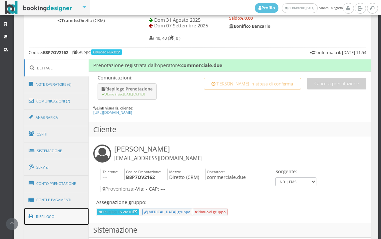
click at [46, 210] on link "Riepilogo" at bounding box center [56, 216] width 65 height 17
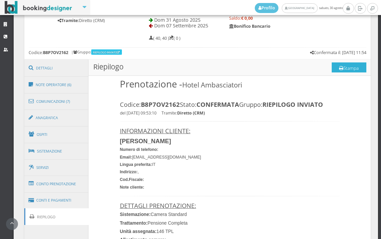
click at [349, 70] on button "Stampa" at bounding box center [349, 67] width 35 height 10
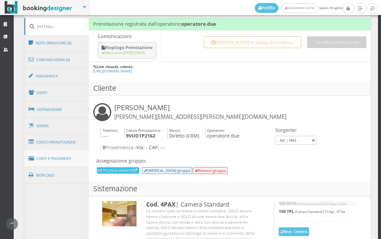
scroll to position [370, 0]
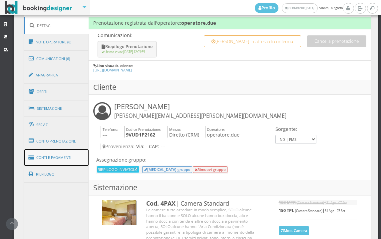
click at [54, 151] on link "Conti e Pagamenti" at bounding box center [56, 157] width 65 height 17
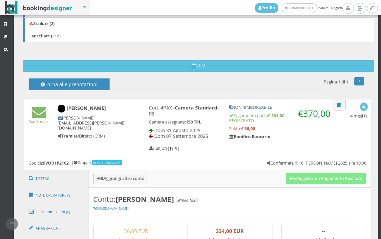
scroll to position [311, 0]
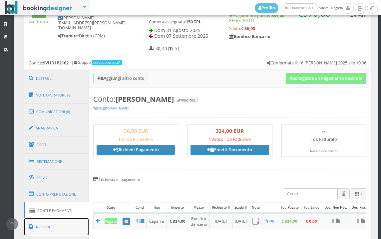
click at [37, 220] on link "Riepilogo" at bounding box center [56, 226] width 65 height 17
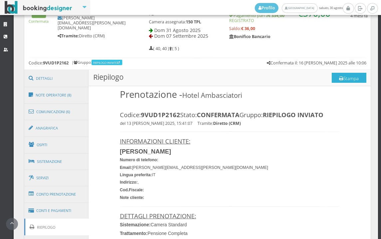
click at [332, 80] on button "Stampa" at bounding box center [349, 78] width 35 height 10
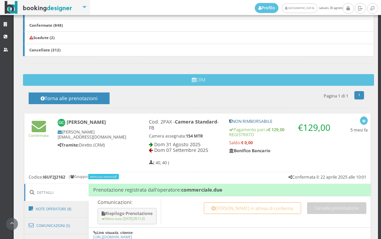
scroll to position [333, 0]
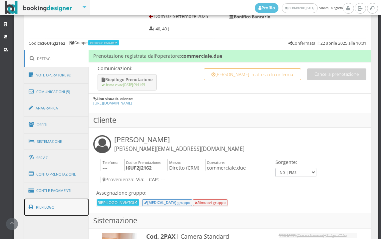
click at [60, 201] on link "Riepilogo" at bounding box center [56, 206] width 65 height 17
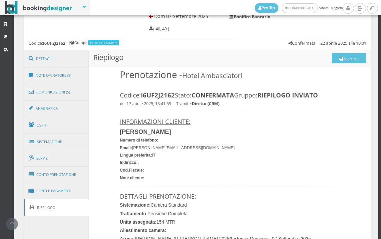
click at [325, 58] on h3 "Riepilogo Stampa" at bounding box center [230, 58] width 282 height 16
click at [332, 58] on button "Stampa" at bounding box center [349, 58] width 35 height 10
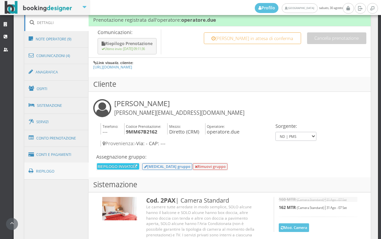
scroll to position [375, 0]
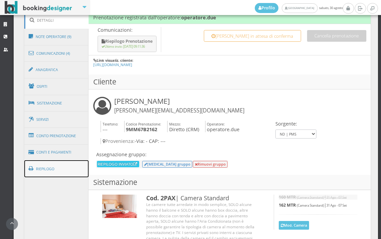
click at [58, 170] on link "Riepilogo" at bounding box center [56, 168] width 65 height 17
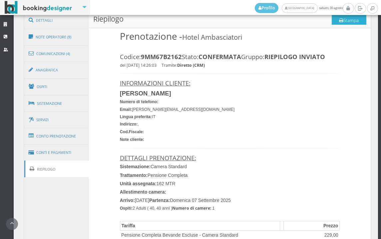
click at [332, 21] on button "Stampa" at bounding box center [349, 20] width 35 height 10
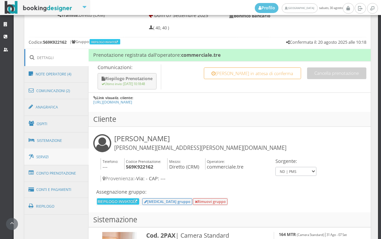
scroll to position [338, 0]
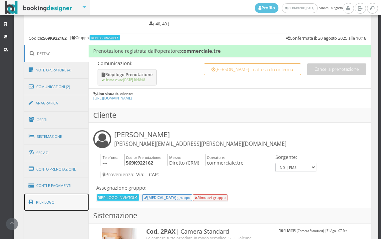
click at [60, 195] on link "Riepilogo" at bounding box center [56, 201] width 65 height 17
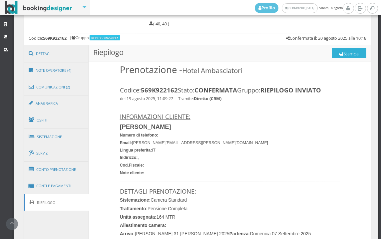
click at [332, 57] on button "Stampa" at bounding box center [349, 53] width 35 height 10
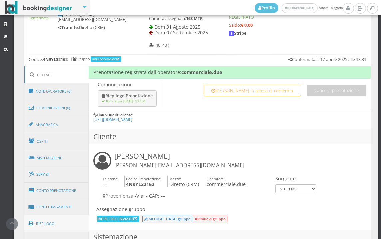
scroll to position [370, 0]
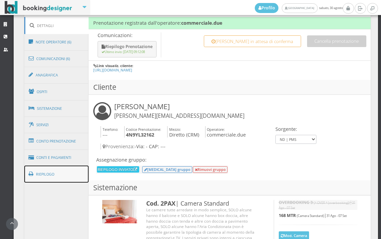
click at [49, 173] on link "Riepilogo" at bounding box center [56, 173] width 65 height 17
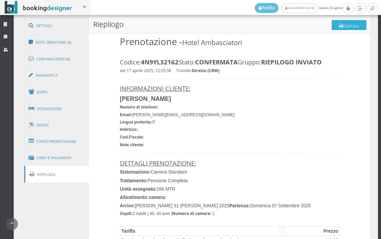
click at [360, 23] on button "Stampa" at bounding box center [349, 25] width 35 height 10
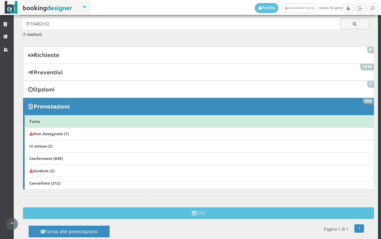
scroll to position [481, 0]
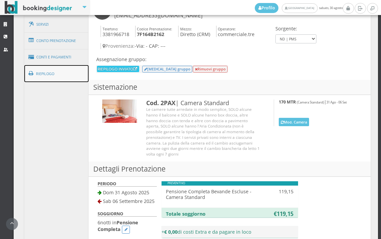
click at [39, 79] on link "Riepilogo" at bounding box center [56, 73] width 65 height 17
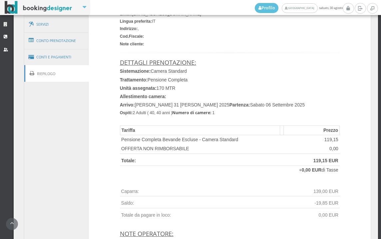
scroll to position [333, 0]
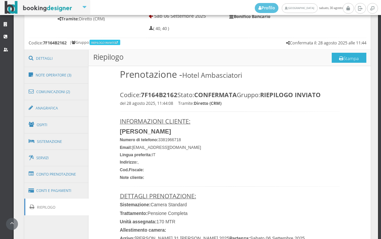
click at [343, 60] on button "Stampa" at bounding box center [349, 58] width 35 height 10
click at [350, 54] on button "Stampa" at bounding box center [349, 58] width 35 height 10
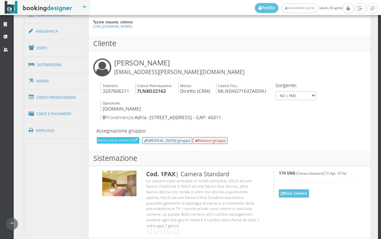
scroll to position [444, 0]
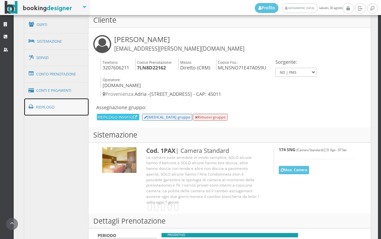
click at [48, 102] on link "Riepilogo" at bounding box center [56, 106] width 65 height 17
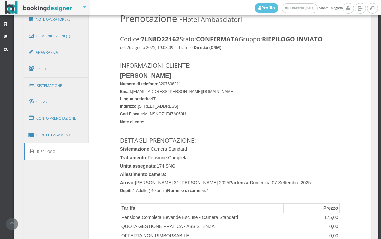
scroll to position [333, 0]
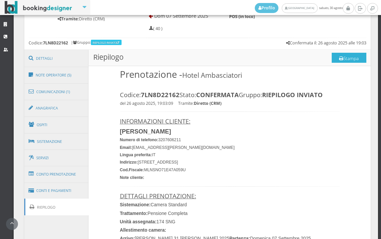
click at [344, 59] on button "Stampa" at bounding box center [349, 58] width 35 height 10
click at [342, 58] on button "Stampa" at bounding box center [349, 58] width 35 height 10
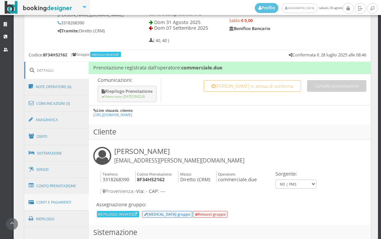
scroll to position [333, 0]
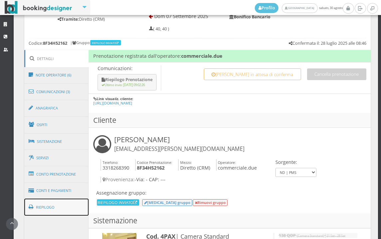
click at [84, 203] on link "Riepilogo" at bounding box center [56, 206] width 65 height 17
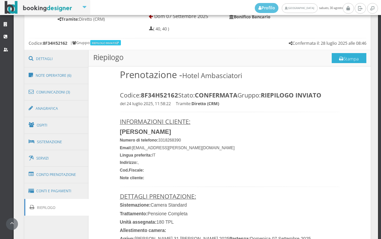
click at [341, 58] on button "Stampa" at bounding box center [349, 58] width 35 height 10
click at [341, 61] on button "Stampa" at bounding box center [349, 58] width 35 height 10
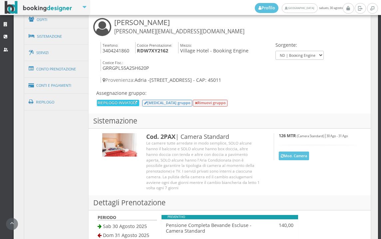
scroll to position [360, 0]
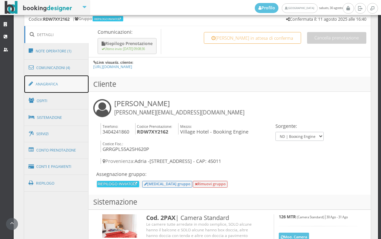
click at [75, 89] on link "Anagrafica" at bounding box center [56, 83] width 65 height 17
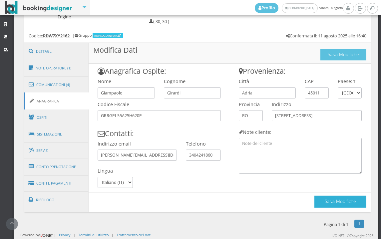
click at [338, 200] on button "Salva Modifiche" at bounding box center [340, 201] width 52 height 12
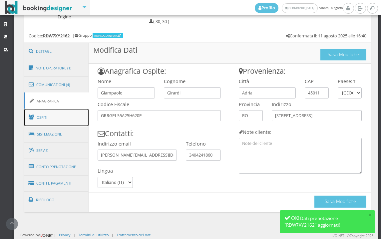
click at [69, 114] on link "Ospiti" at bounding box center [56, 117] width 65 height 17
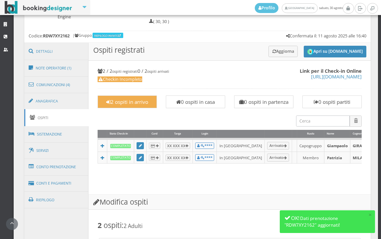
scroll to position [526, 0]
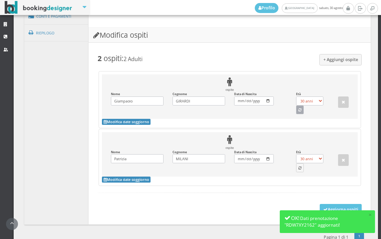
click at [298, 114] on button "button" at bounding box center [300, 109] width 8 height 9
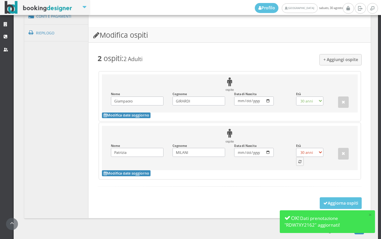
select select "70"
click at [295, 170] on div "ospite Nome Patrizia Inserisci il Nome Cognome MILANI Inserisci il Cognome Data…" at bounding box center [230, 148] width 256 height 44
click at [298, 164] on icon "button" at bounding box center [299, 162] width 3 height 4
select select "62"
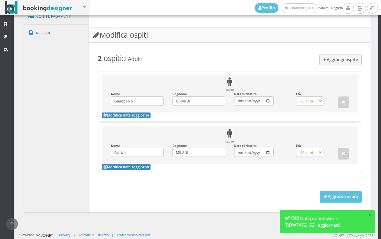
scroll to position [538, 0]
click at [324, 197] on button "Aggiorna ospiti" at bounding box center [341, 196] width 42 height 11
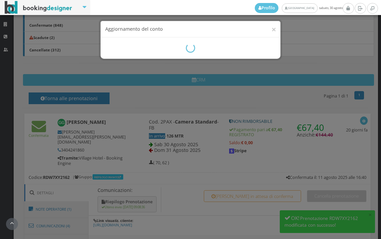
scroll to position [285, 0]
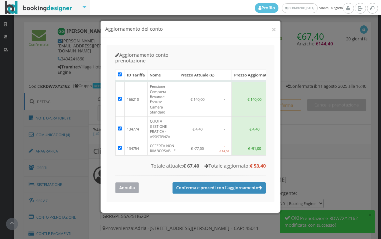
click at [135, 182] on button "Annulla" at bounding box center [127, 187] width 24 height 11
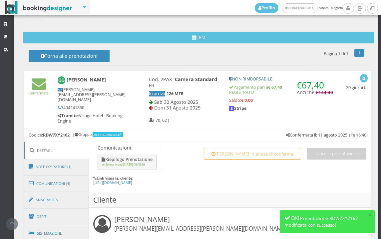
scroll to position [212, 0]
